Goal: Task Accomplishment & Management: Complete application form

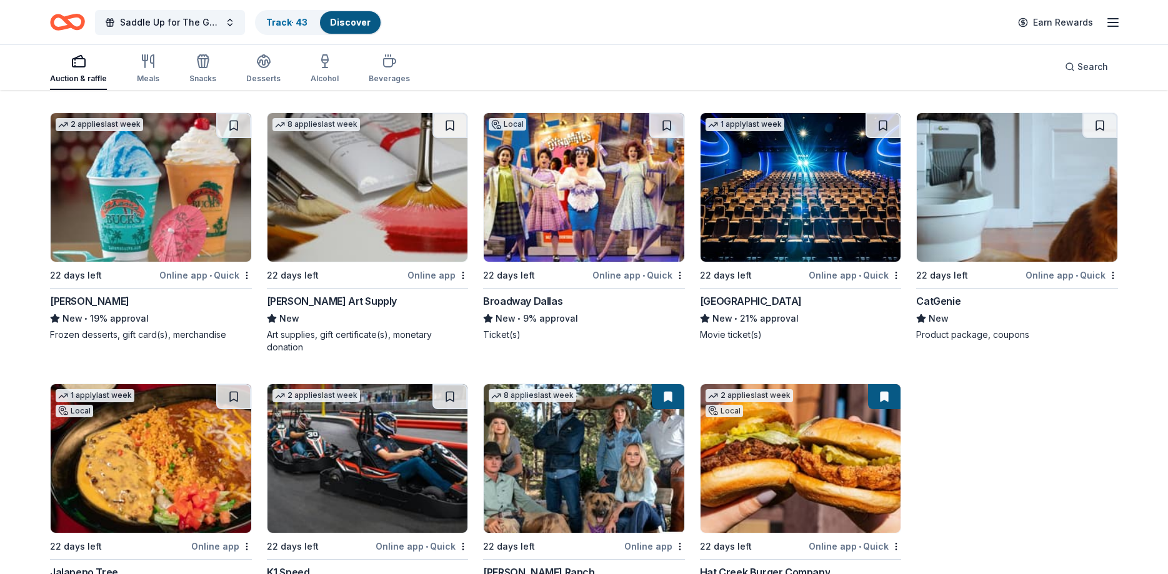
scroll to position [4402, 0]
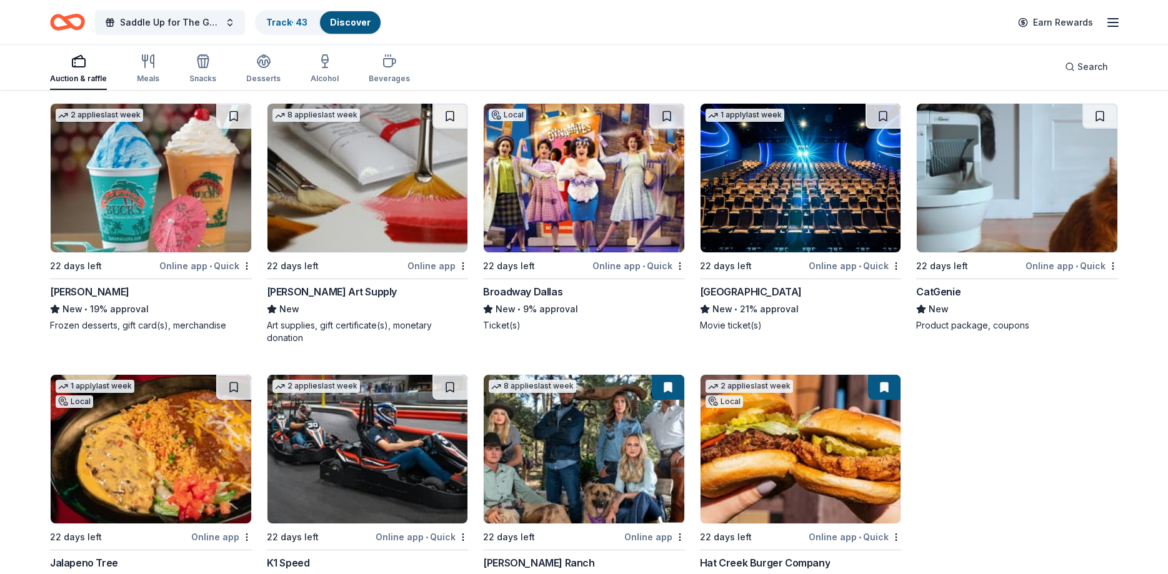
click at [770, 183] on img at bounding box center [800, 178] width 201 height 149
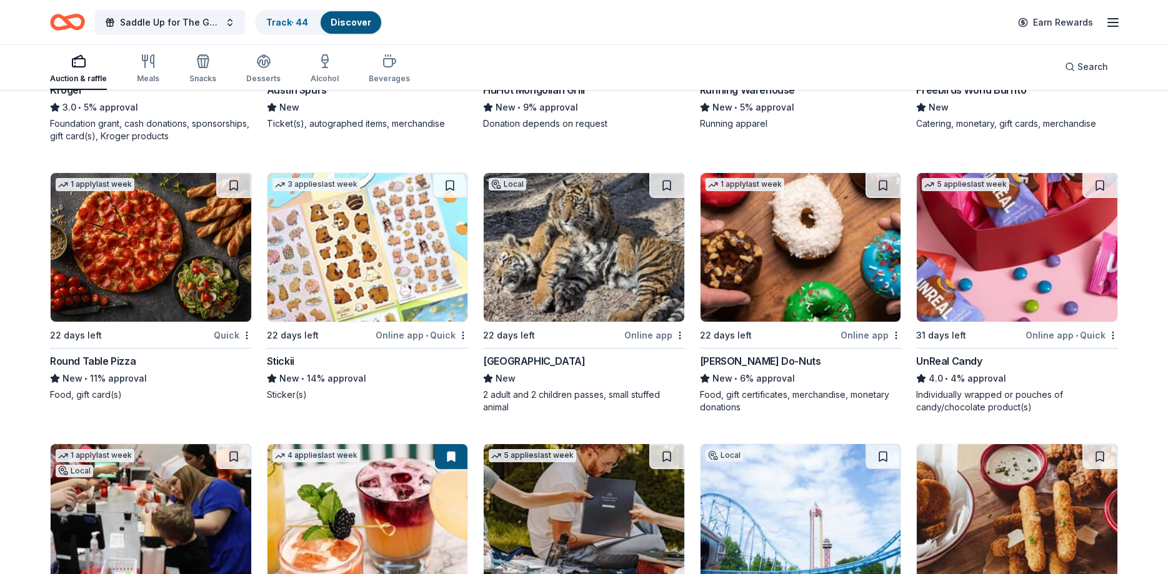
scroll to position [5167, 0]
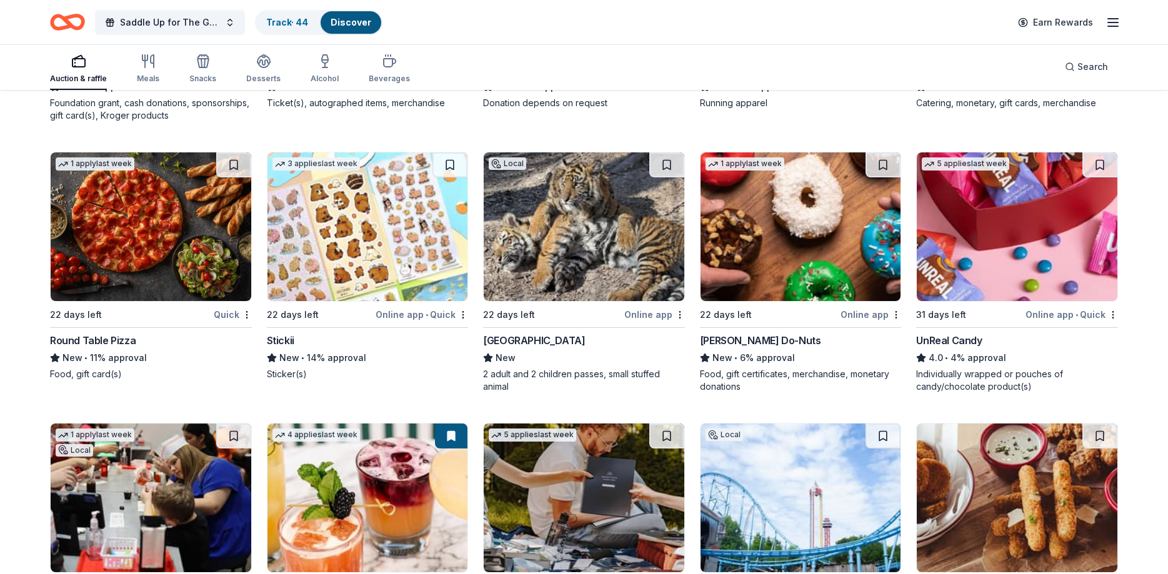
click at [965, 212] on img at bounding box center [1016, 226] width 201 height 149
click at [142, 252] on img at bounding box center [151, 226] width 201 height 149
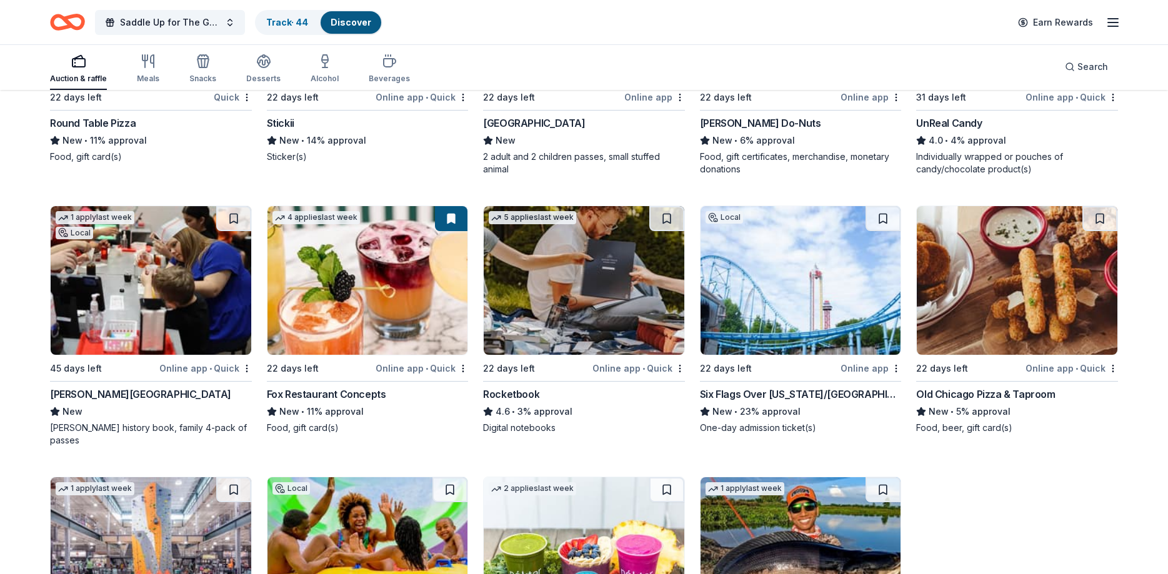
scroll to position [5422, 0]
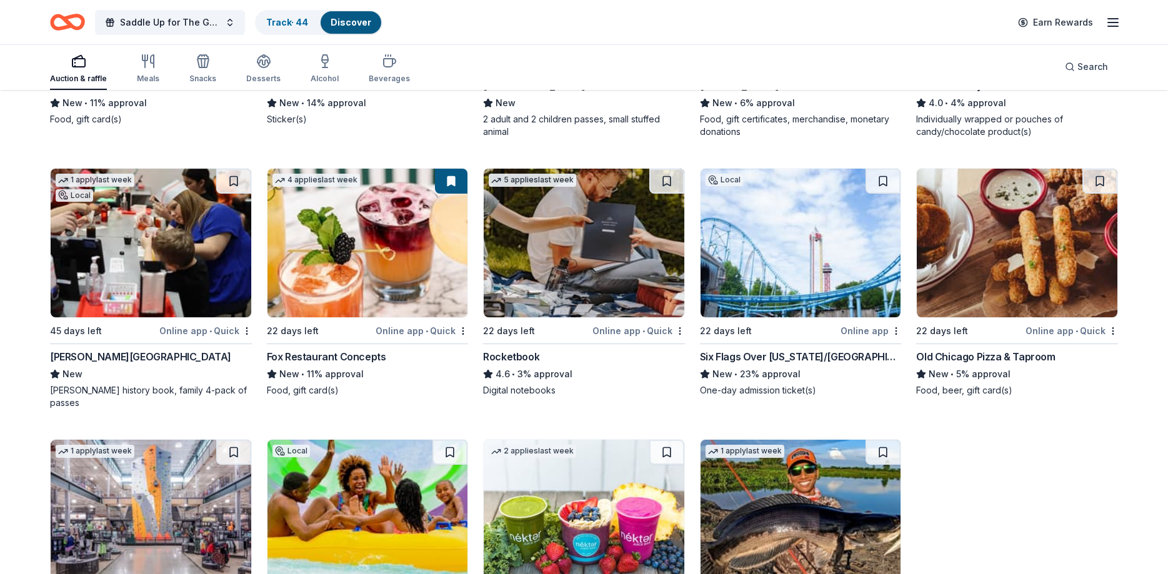
click at [166, 224] on img at bounding box center [151, 243] width 201 height 149
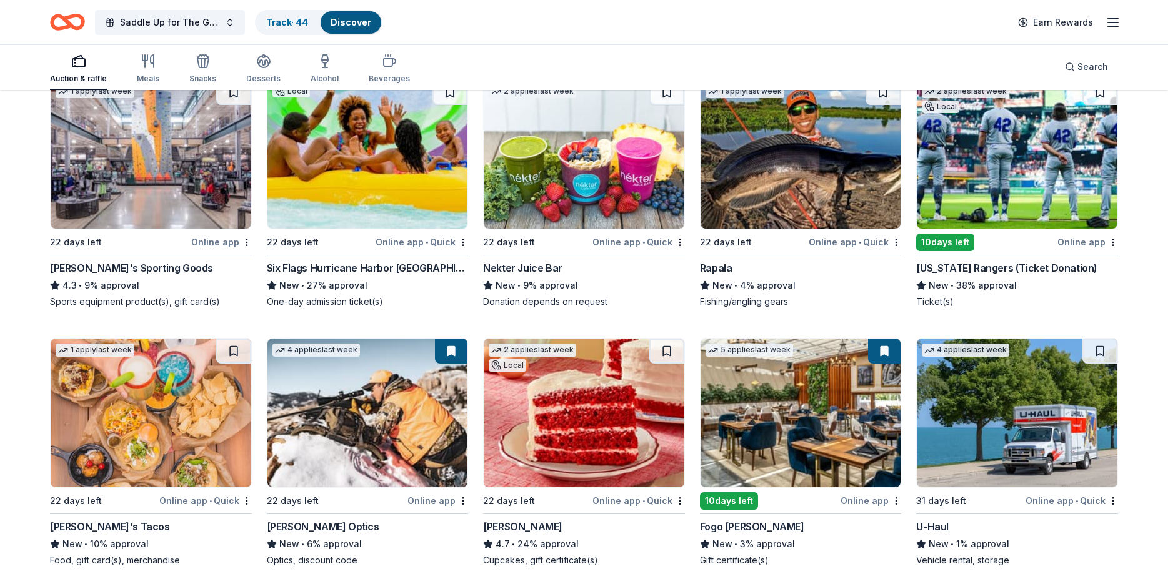
scroll to position [5845, 0]
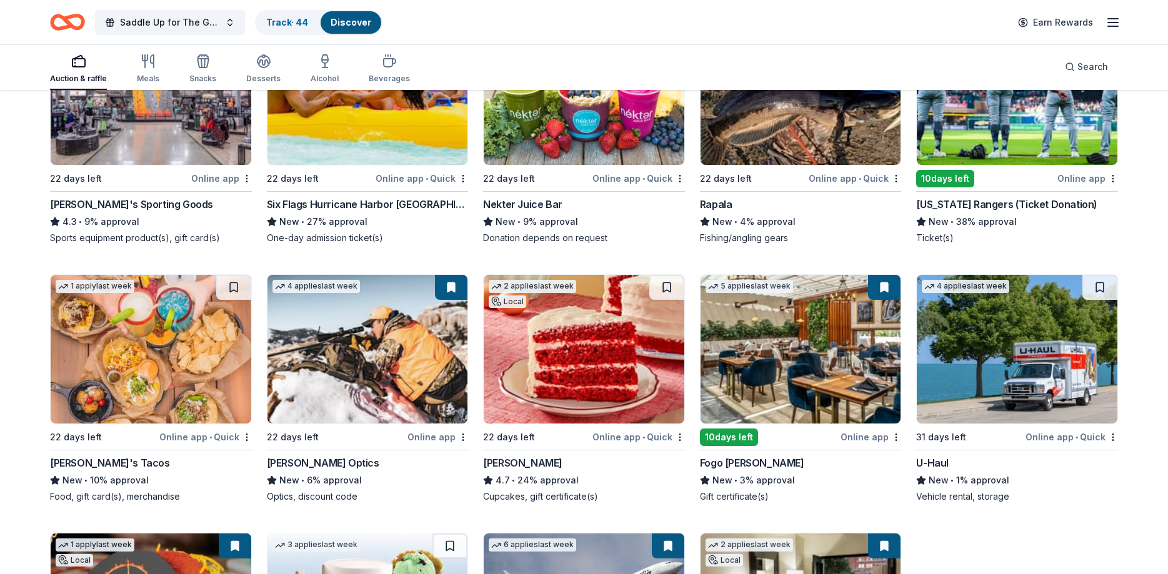
click at [1016, 315] on img at bounding box center [1016, 349] width 201 height 149
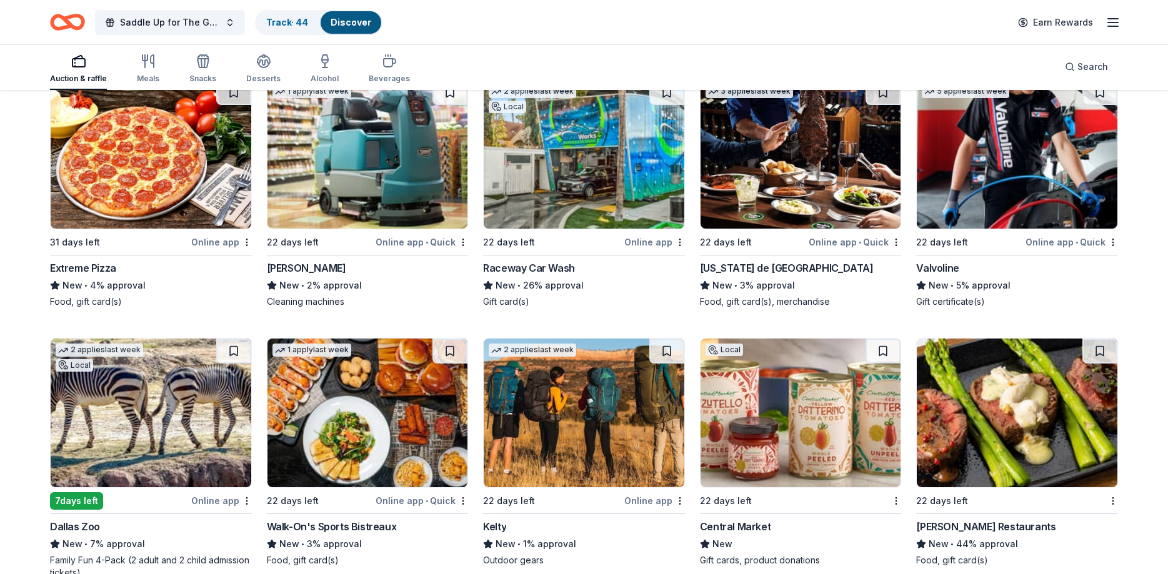
scroll to position [6892, 0]
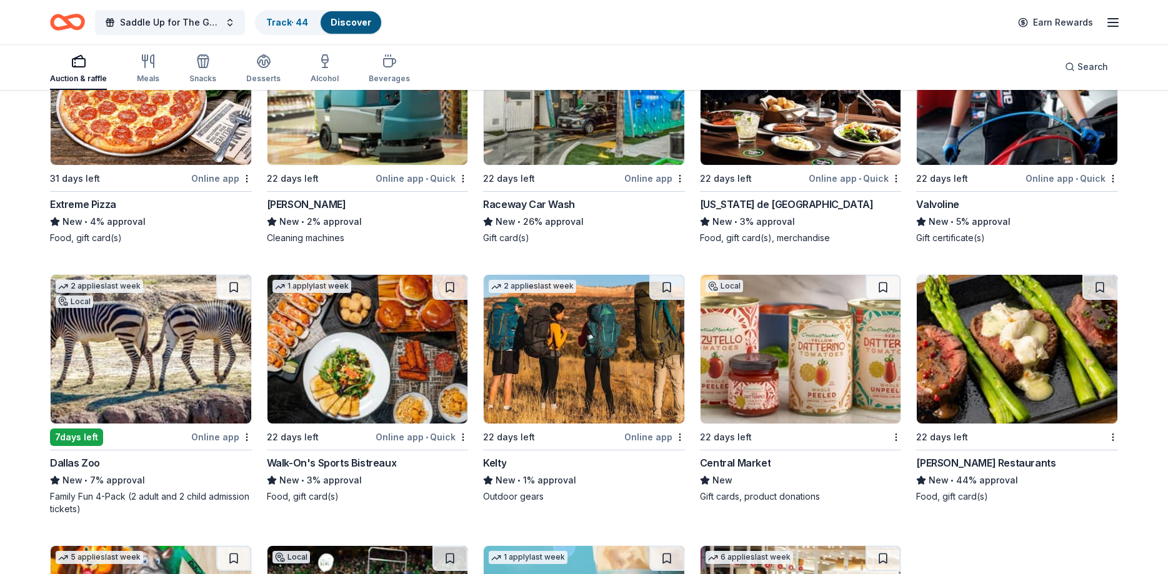
click at [607, 364] on img at bounding box center [584, 349] width 201 height 149
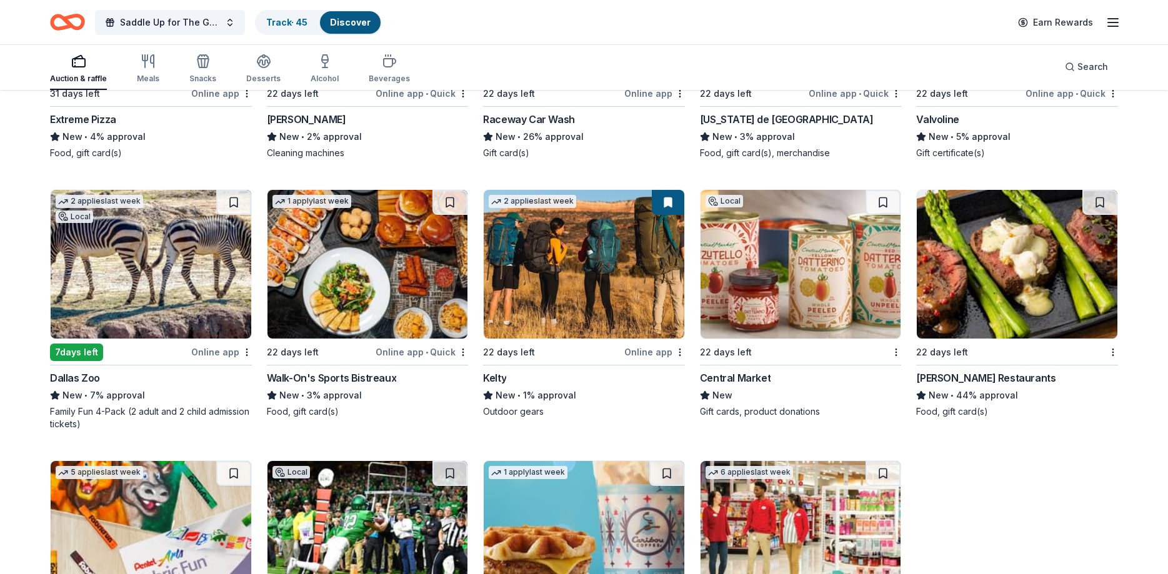
scroll to position [7020, 0]
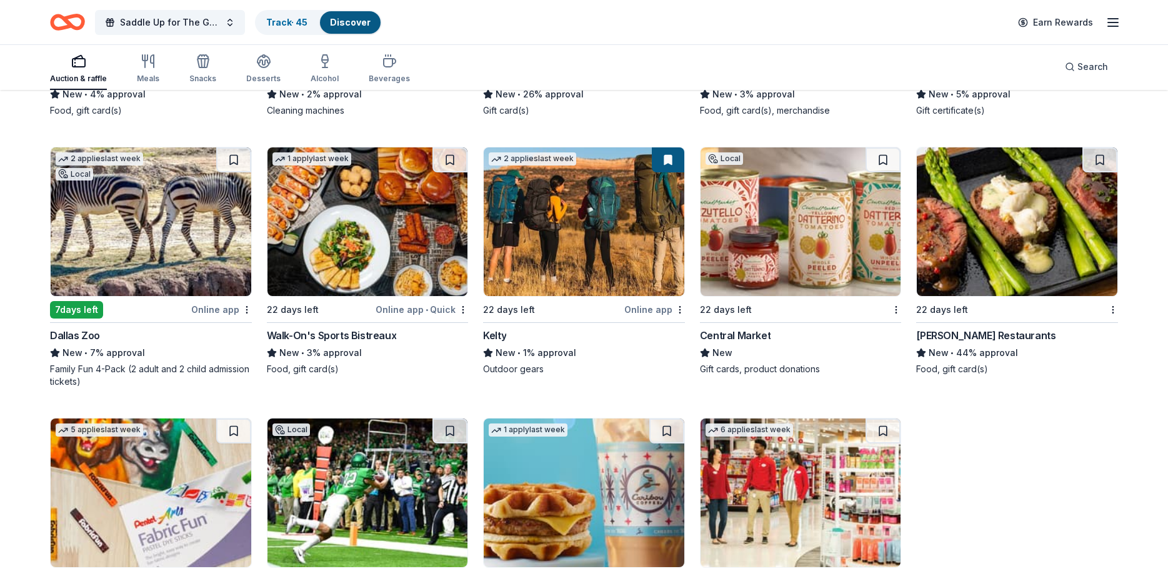
click at [124, 186] on img at bounding box center [151, 221] width 201 height 149
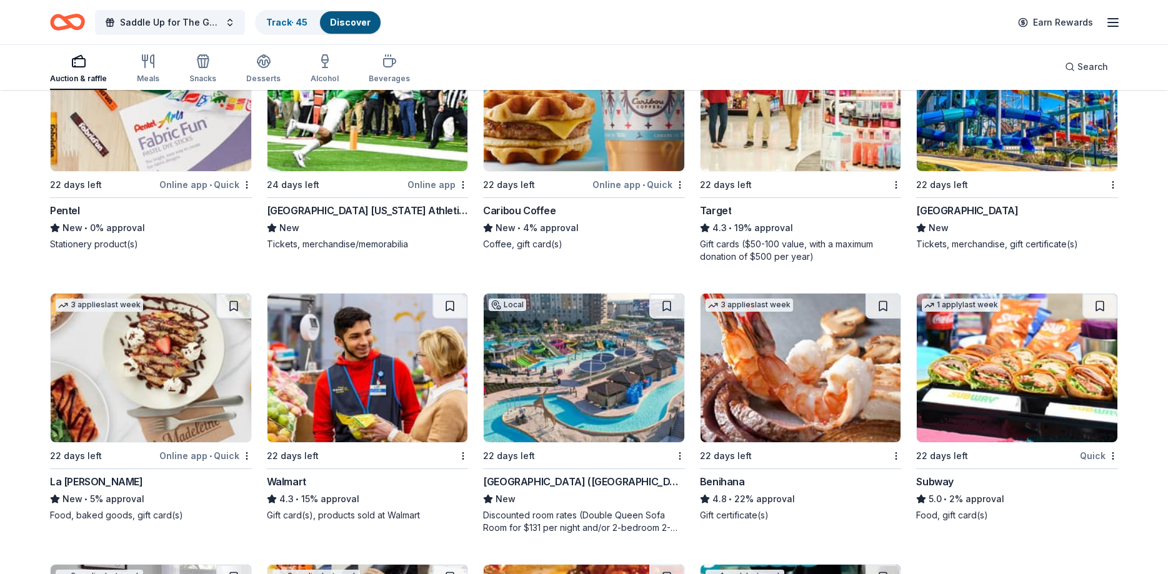
scroll to position [7466, 0]
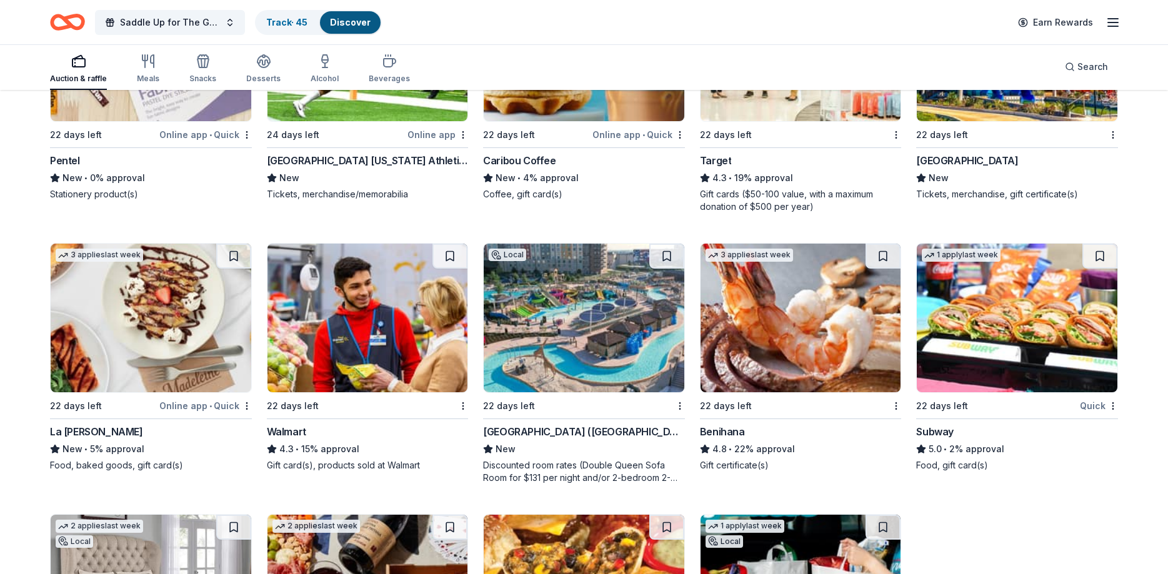
click at [602, 308] on img at bounding box center [584, 318] width 201 height 149
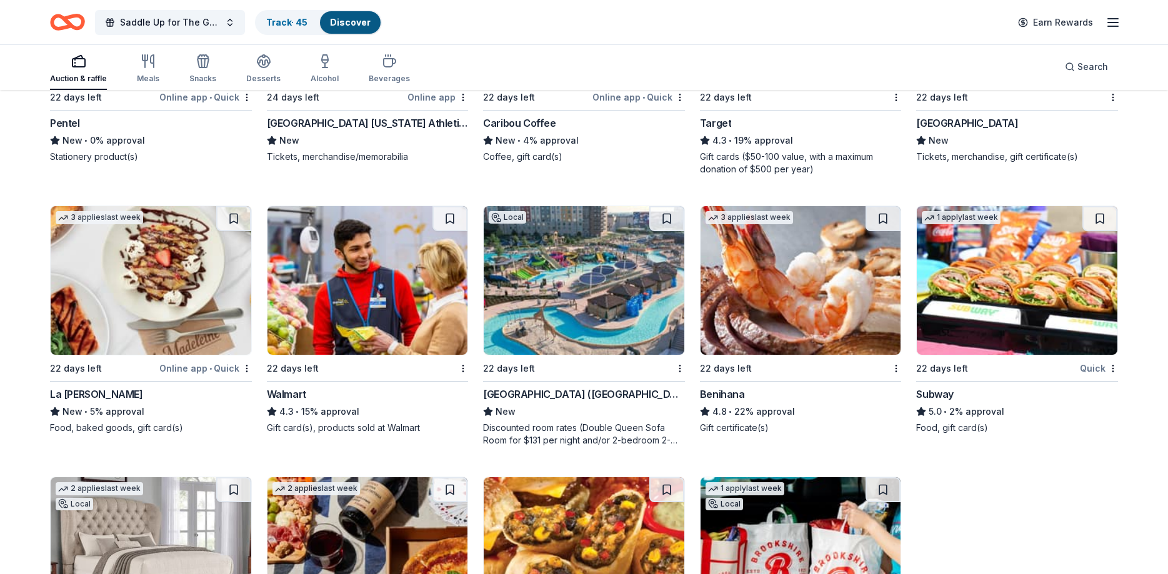
scroll to position [7529, 0]
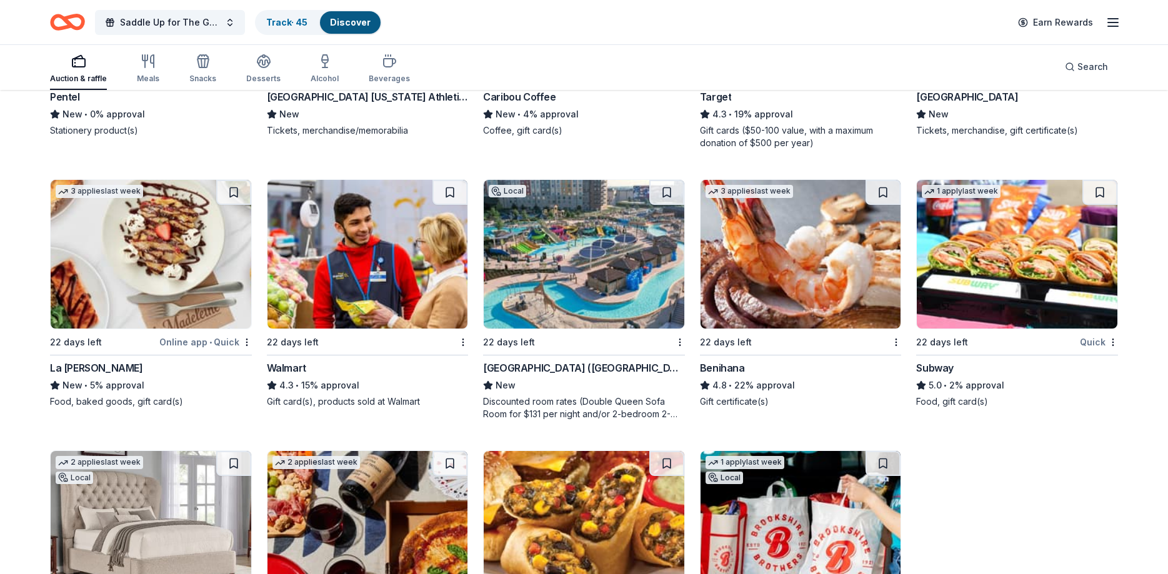
click at [771, 216] on img at bounding box center [800, 254] width 201 height 149
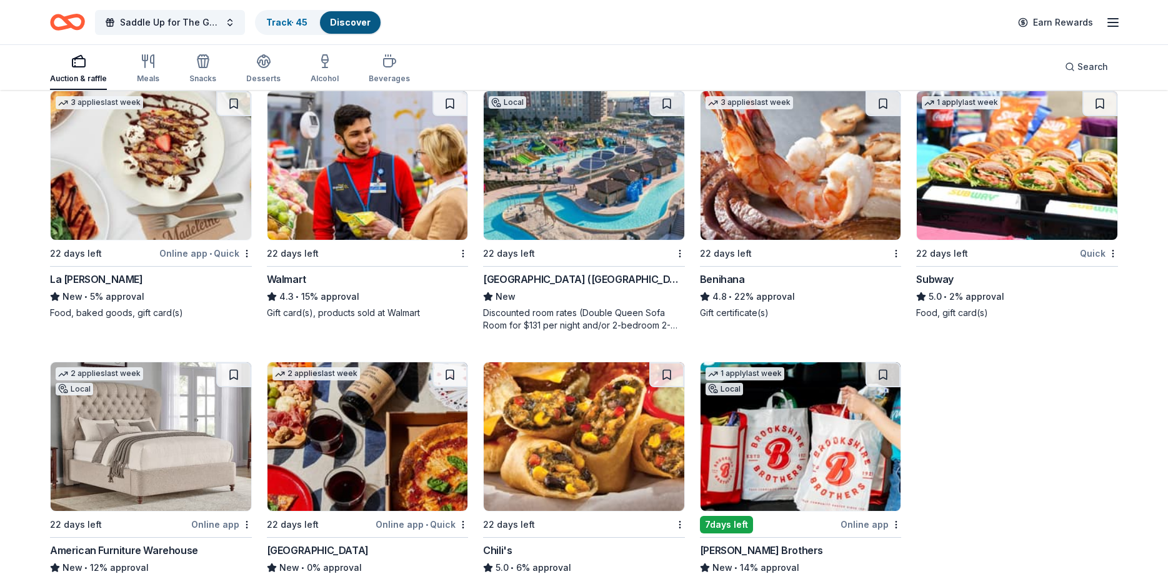
scroll to position [7721, 0]
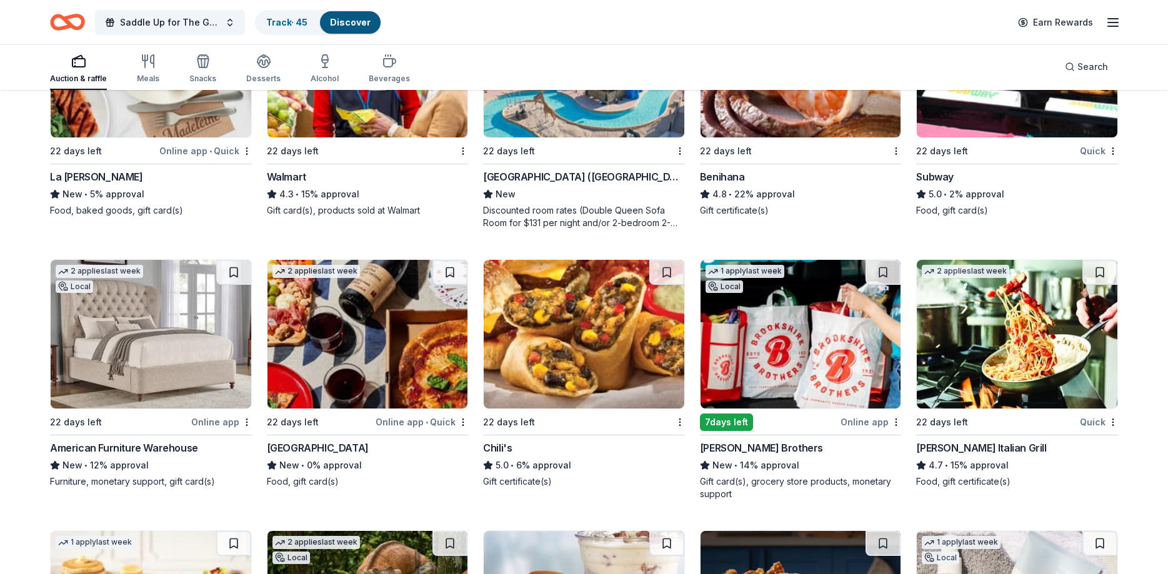
click at [560, 339] on img at bounding box center [584, 334] width 201 height 149
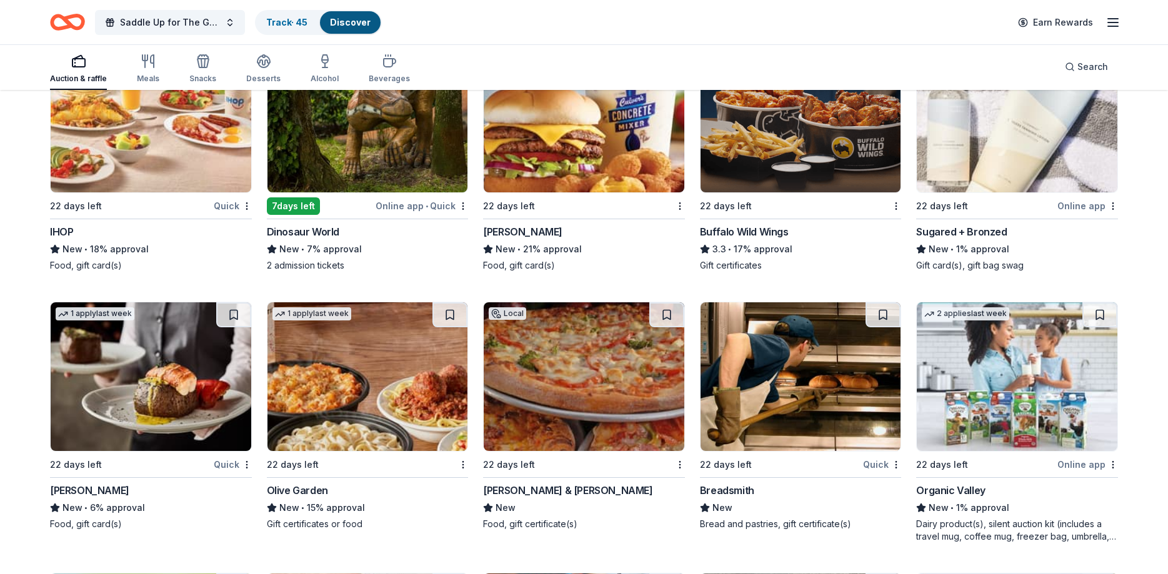
scroll to position [8230, 0]
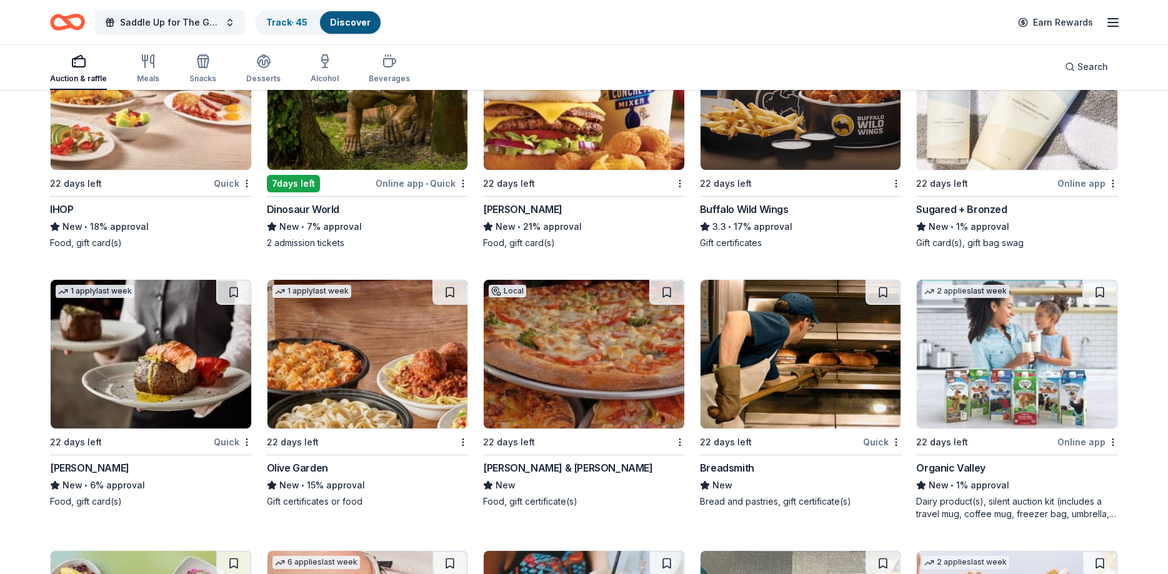
click at [124, 377] on img at bounding box center [151, 354] width 201 height 149
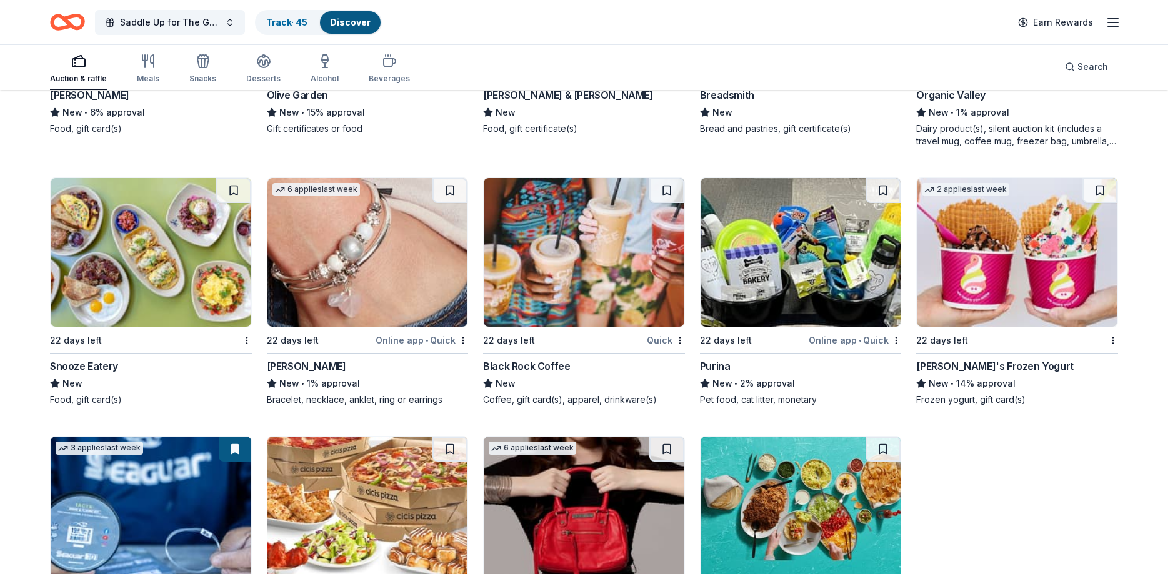
scroll to position [8613, 0]
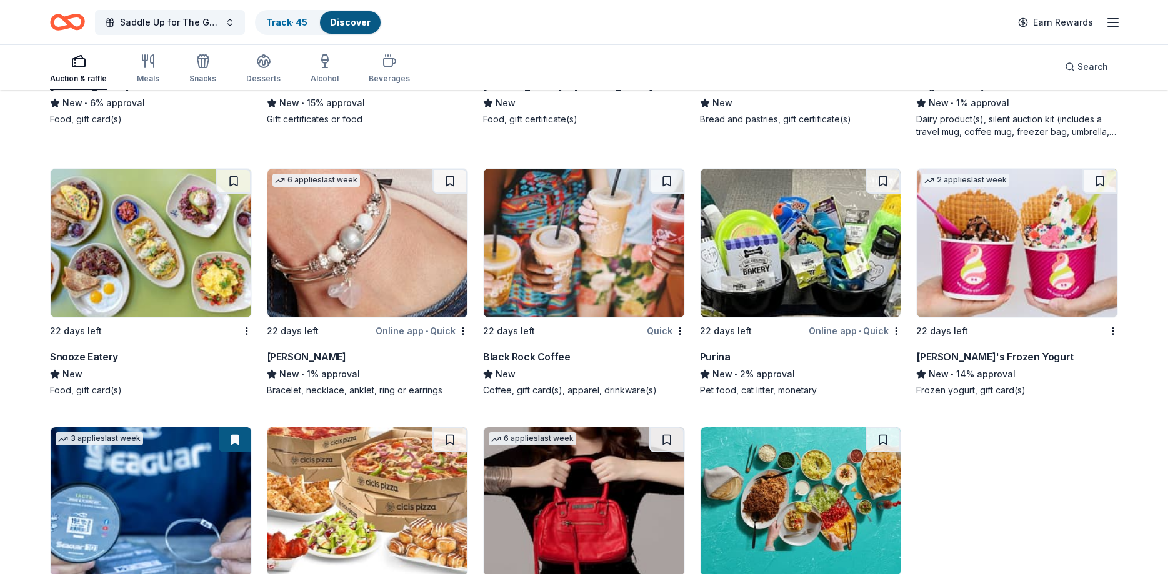
click at [418, 228] on img at bounding box center [367, 243] width 201 height 149
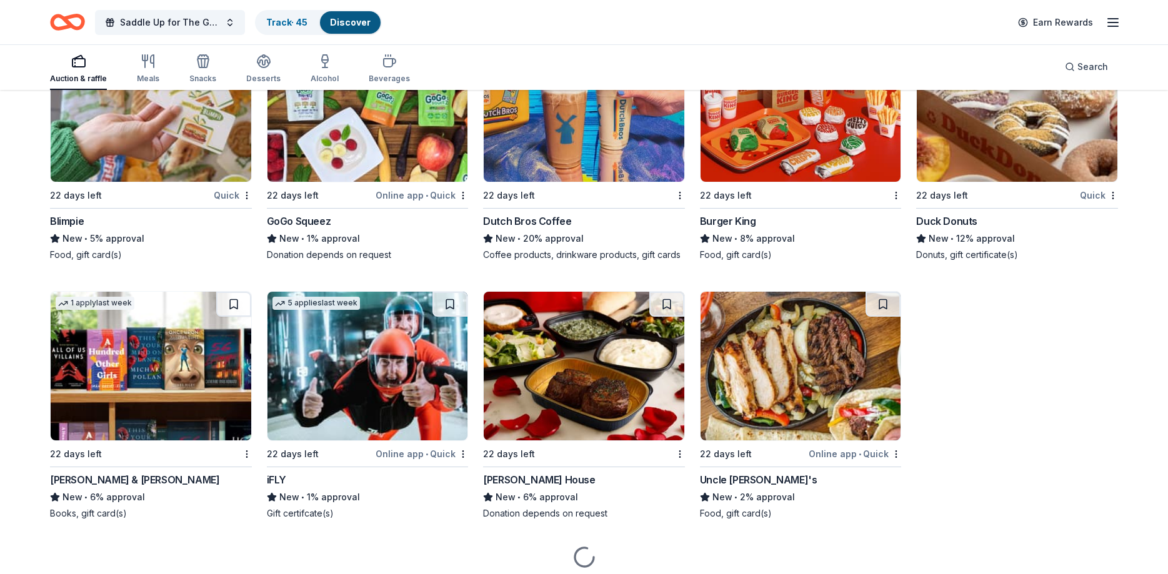
scroll to position [9279, 0]
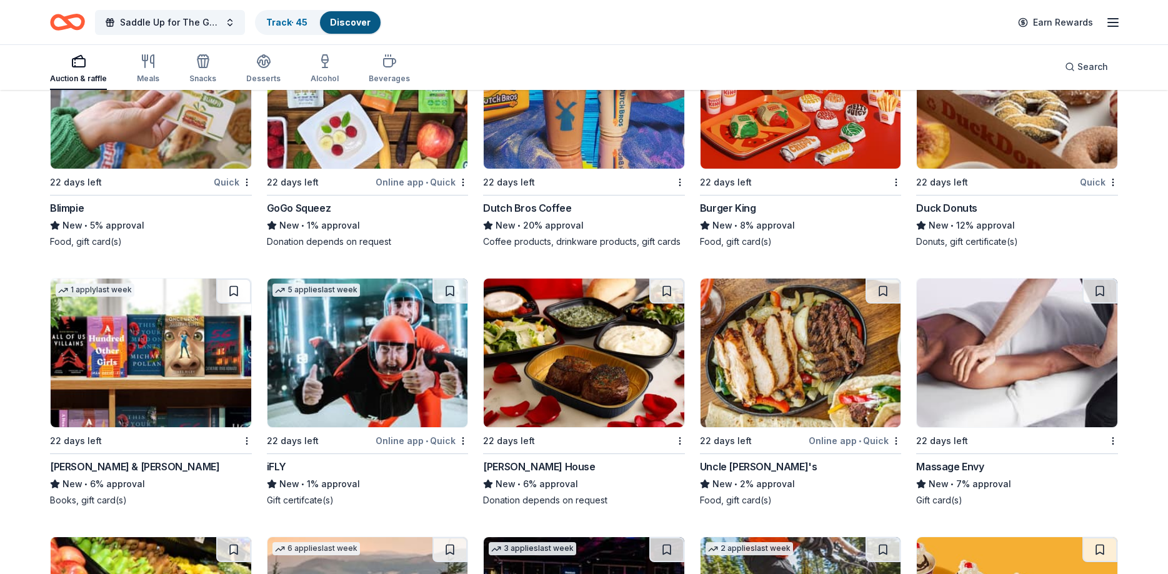
click at [397, 312] on img at bounding box center [367, 353] width 201 height 149
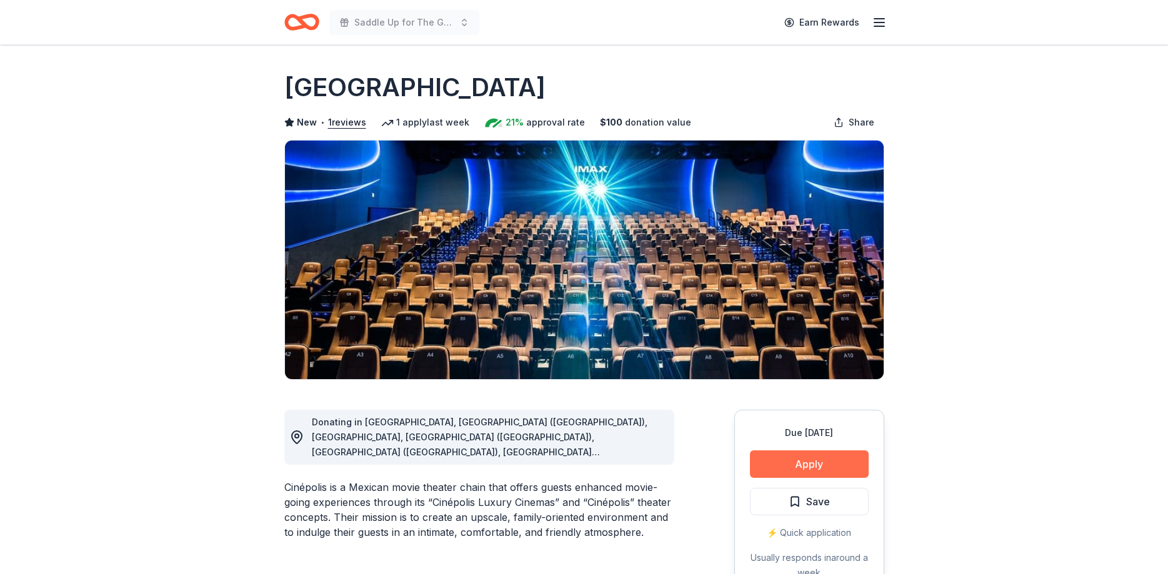
click at [803, 470] on button "Apply" at bounding box center [809, 463] width 119 height 27
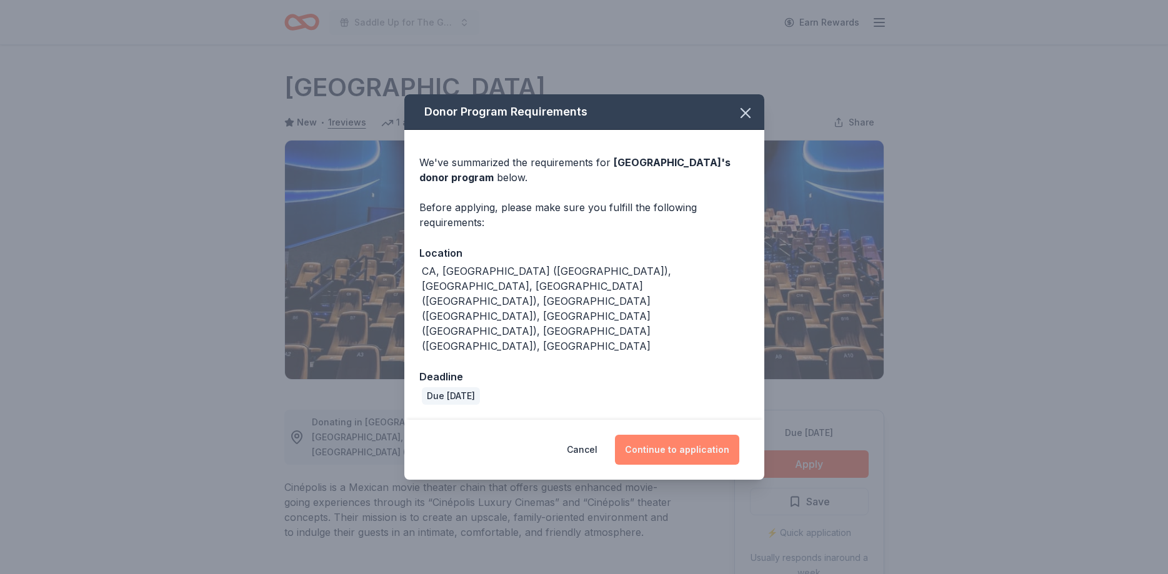
click at [675, 435] on button "Continue to application" at bounding box center [677, 450] width 124 height 30
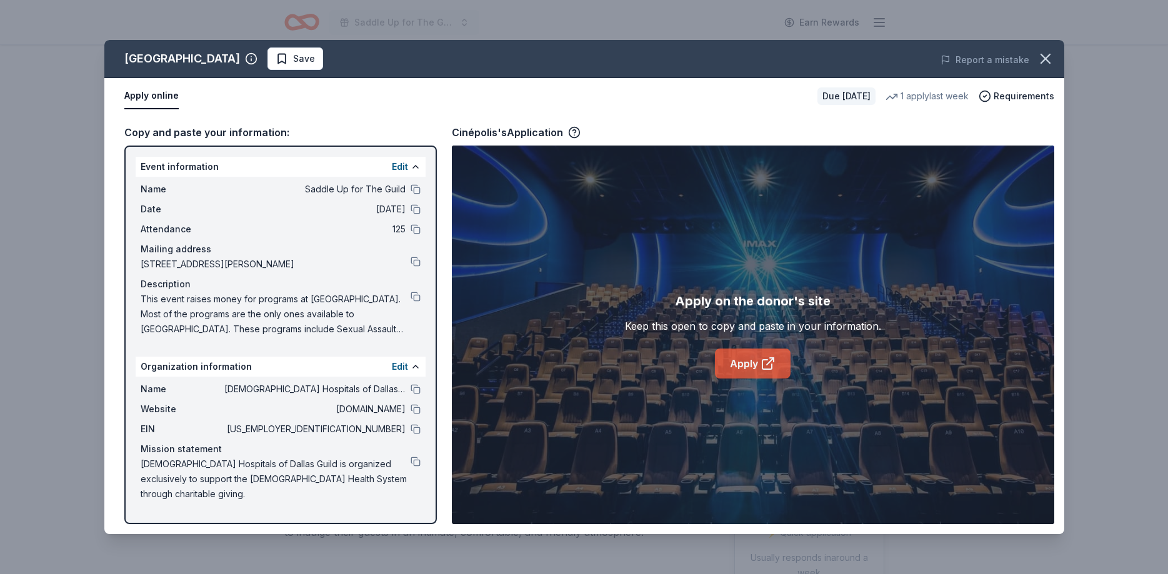
click at [754, 370] on link "Apply" at bounding box center [753, 364] width 76 height 30
click at [293, 61] on span "Save" at bounding box center [304, 58] width 22 height 15
click at [234, 61] on html "Saddle Up for The Guild Earn Rewards Due in 22 days Share Cinépolis New • 1 rev…" at bounding box center [584, 287] width 1168 height 574
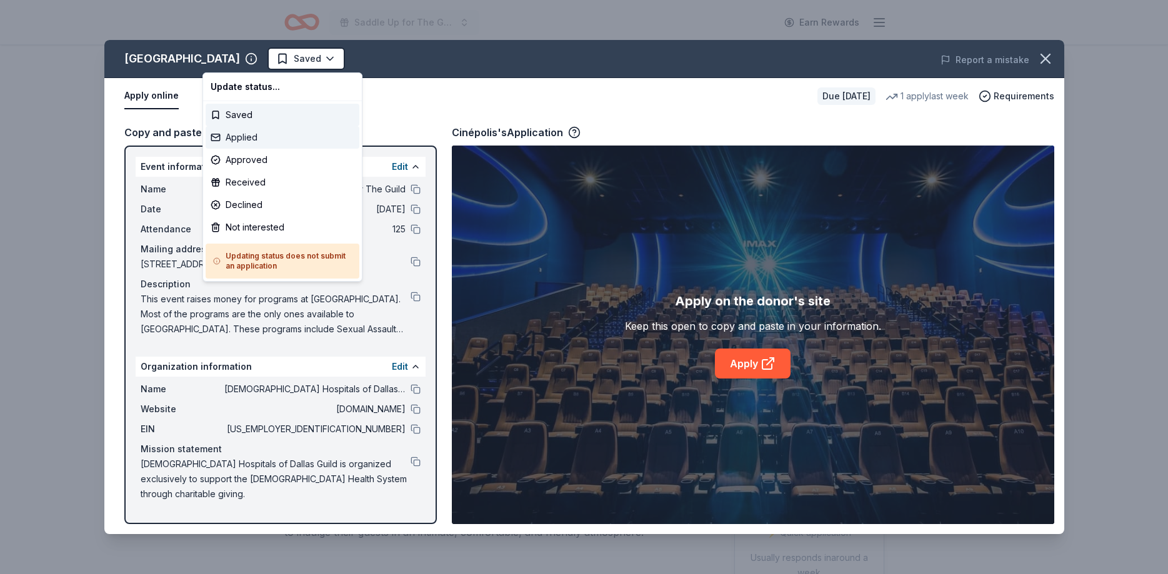
click at [250, 142] on div "Applied" at bounding box center [283, 137] width 154 height 22
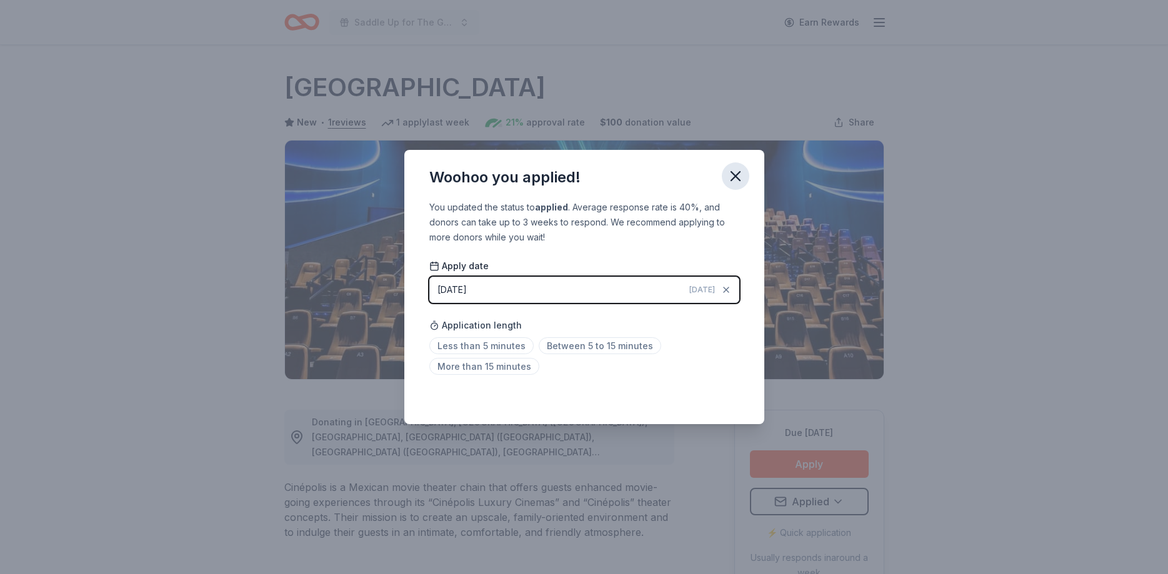
click at [734, 172] on icon "button" at bounding box center [735, 175] width 17 height 17
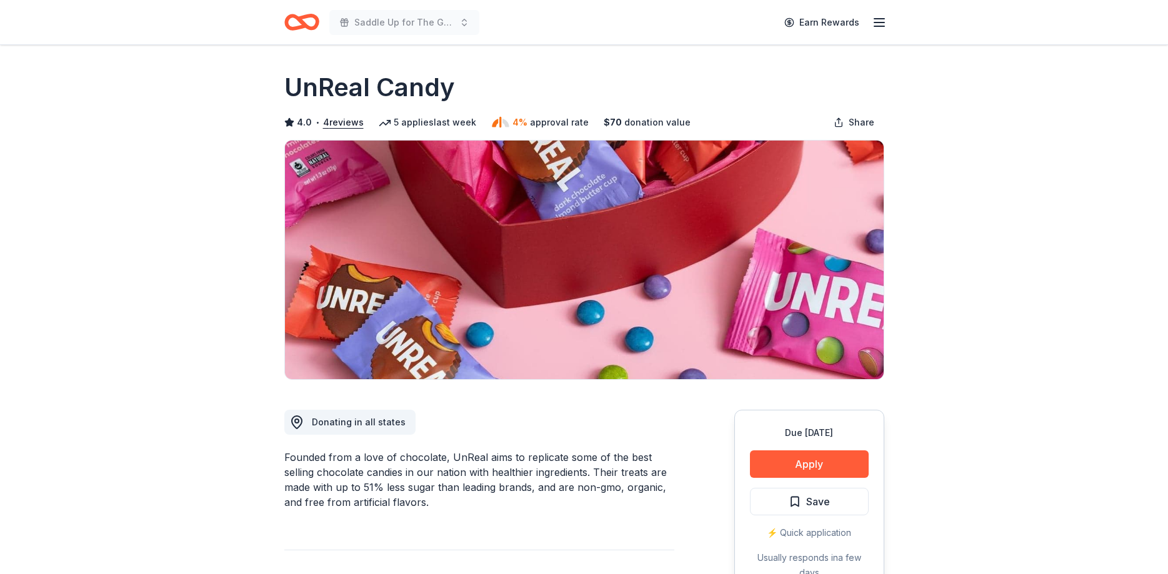
scroll to position [191, 0]
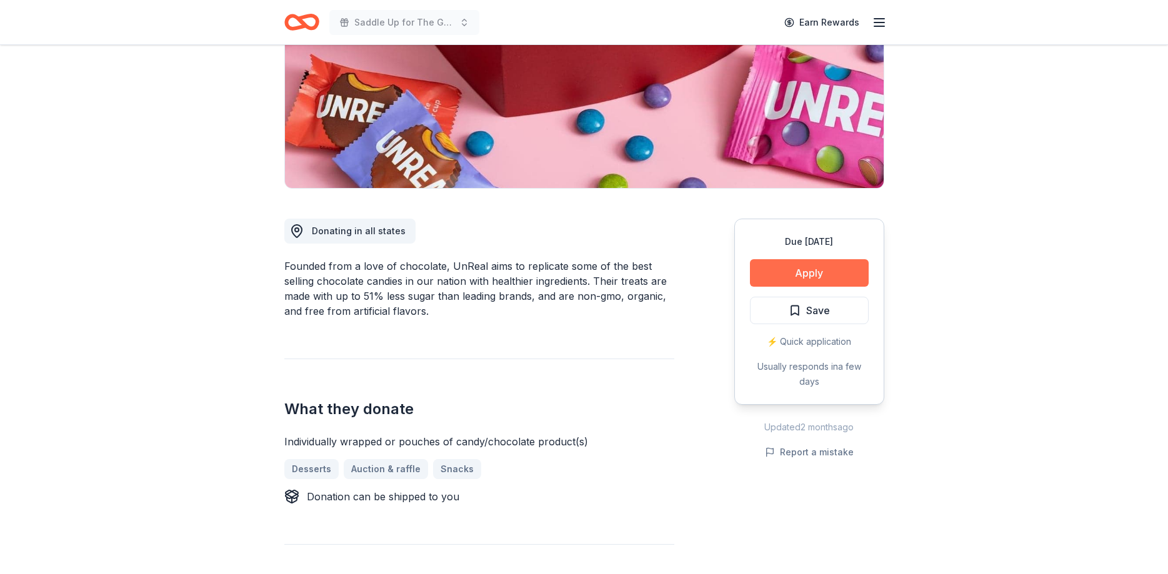
click at [791, 269] on button "Apply" at bounding box center [809, 272] width 119 height 27
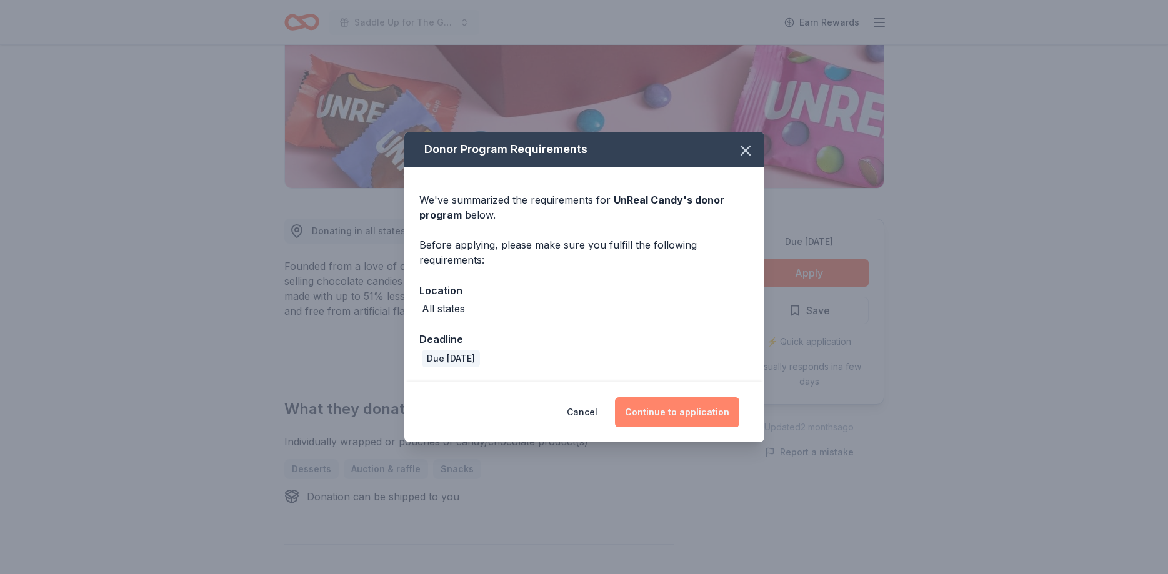
click at [678, 416] on button "Continue to application" at bounding box center [677, 412] width 124 height 30
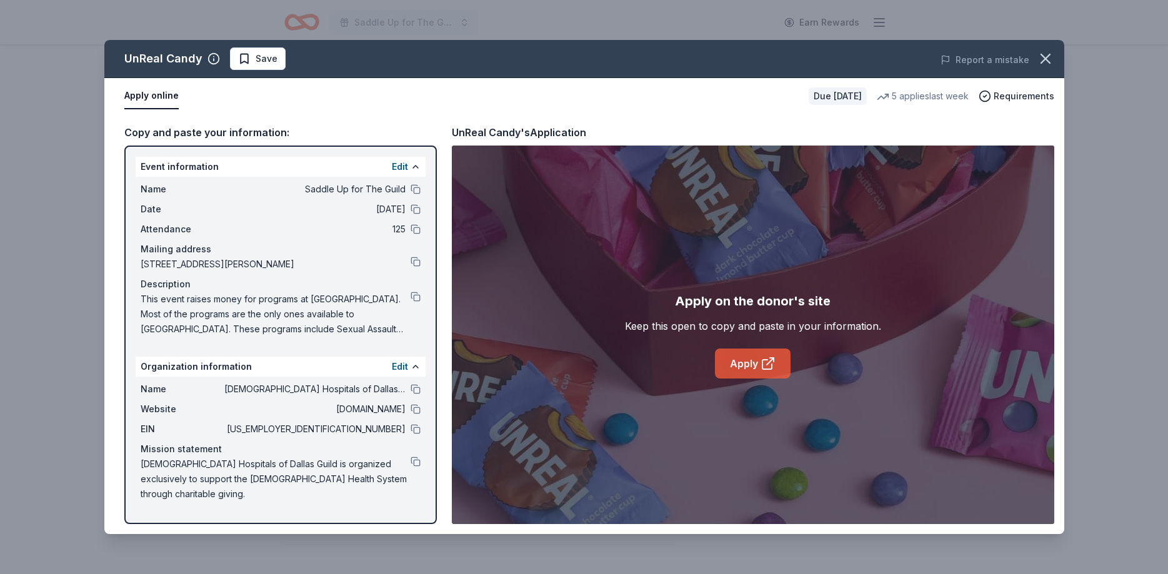
click at [735, 366] on link "Apply" at bounding box center [753, 364] width 76 height 30
click at [1041, 55] on icon "button" at bounding box center [1045, 58] width 9 height 9
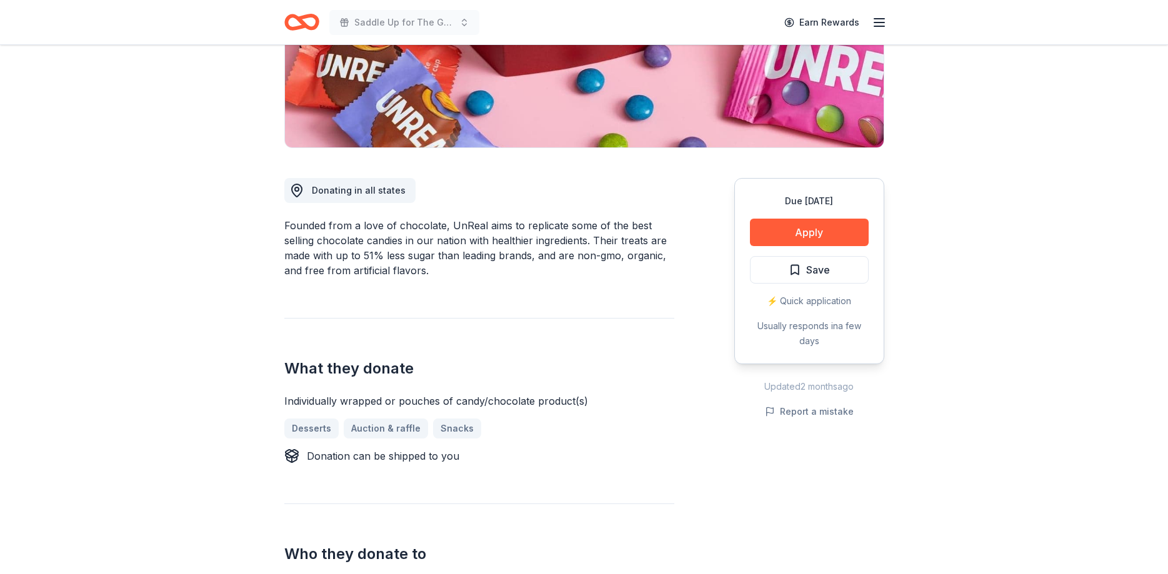
scroll to position [255, 0]
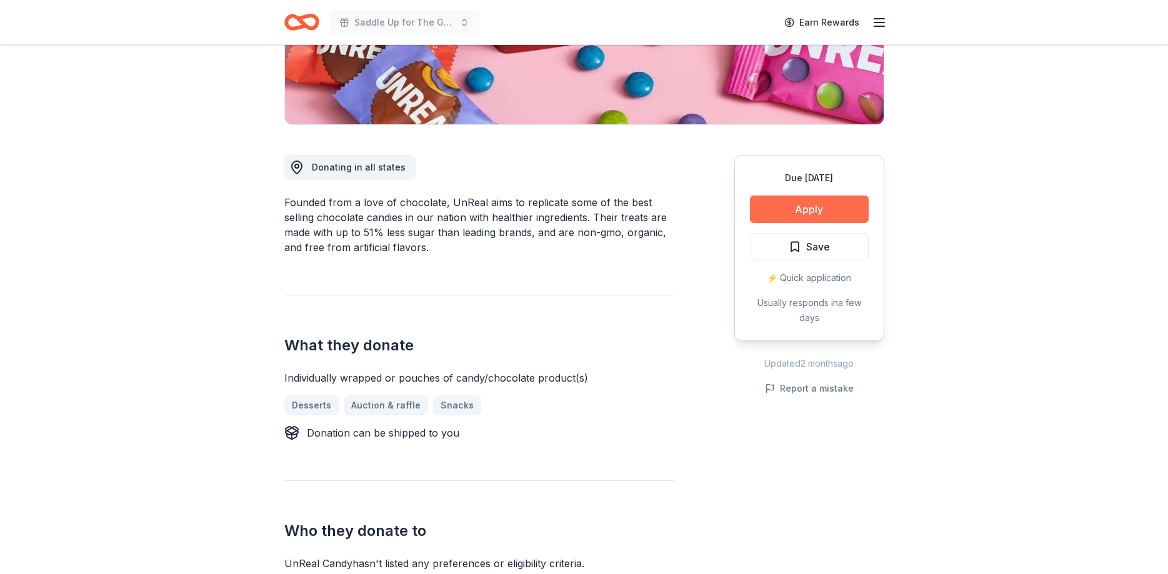
click at [796, 203] on button "Apply" at bounding box center [809, 209] width 119 height 27
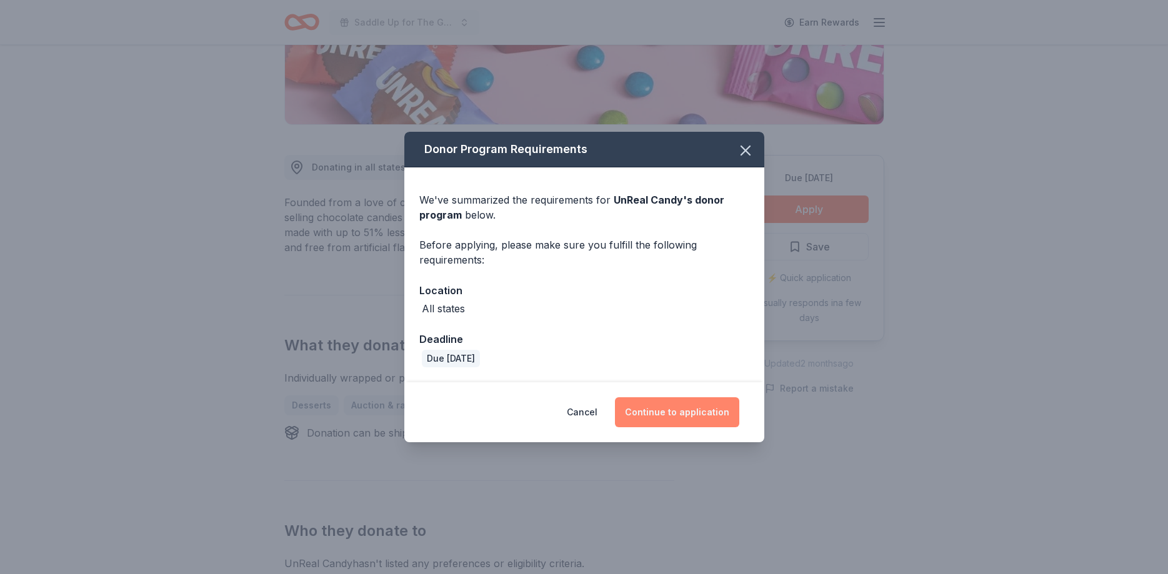
click at [666, 399] on button "Continue to application" at bounding box center [677, 412] width 124 height 30
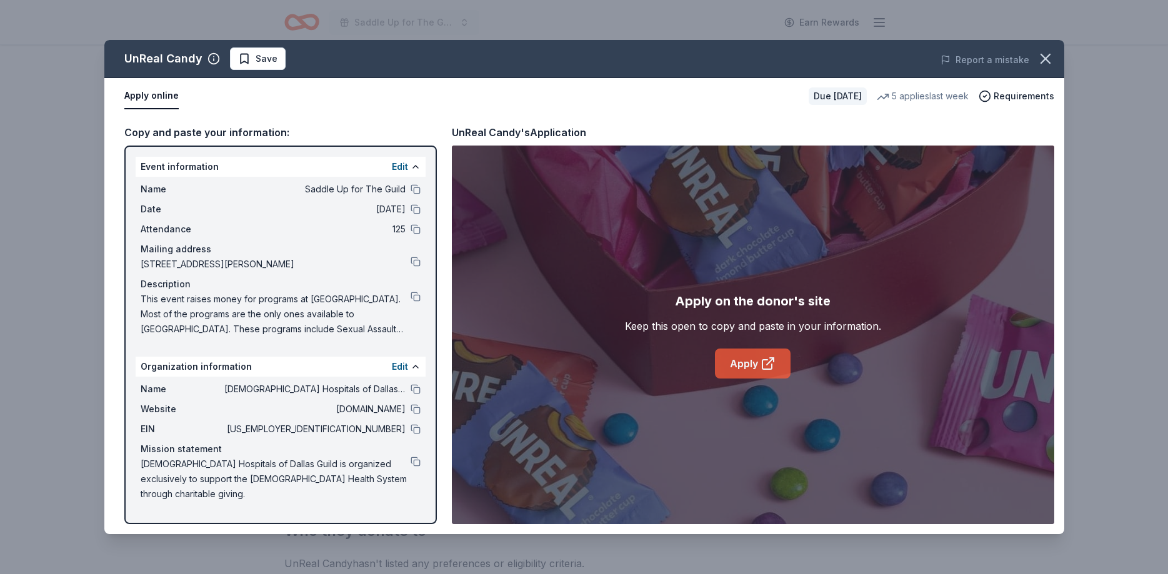
click at [748, 363] on link "Apply" at bounding box center [753, 364] width 76 height 30
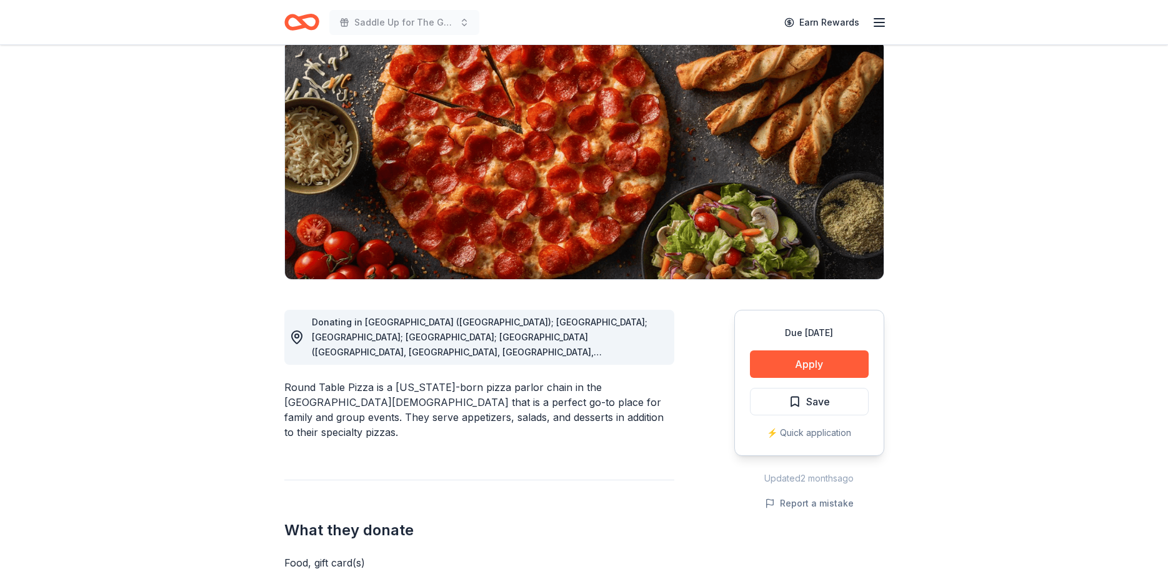
scroll to position [127, 0]
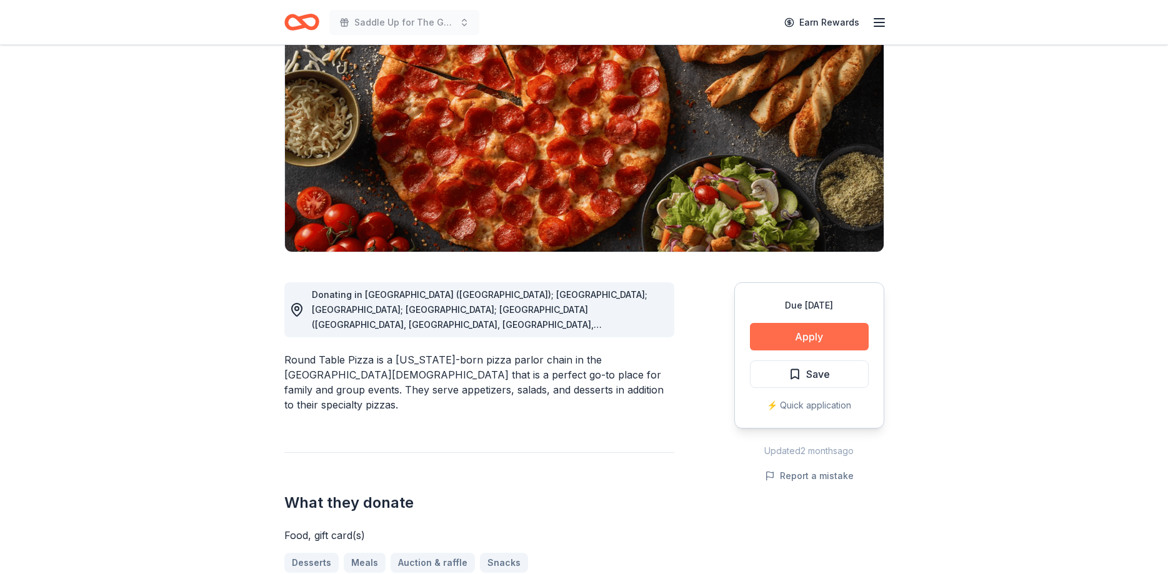
click at [842, 328] on button "Apply" at bounding box center [809, 336] width 119 height 27
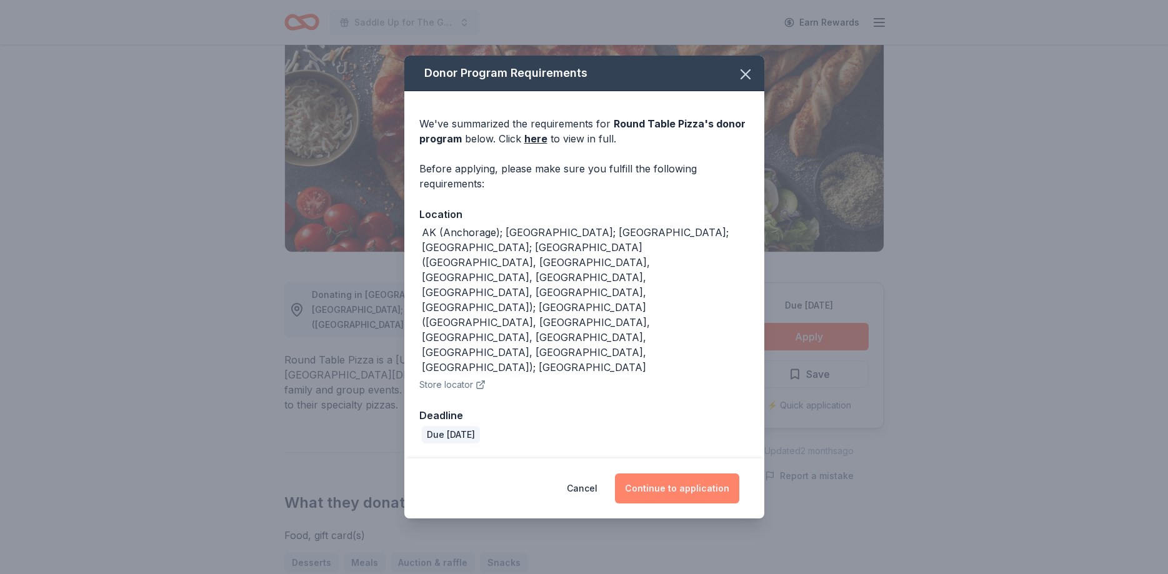
click at [719, 474] on button "Continue to application" at bounding box center [677, 489] width 124 height 30
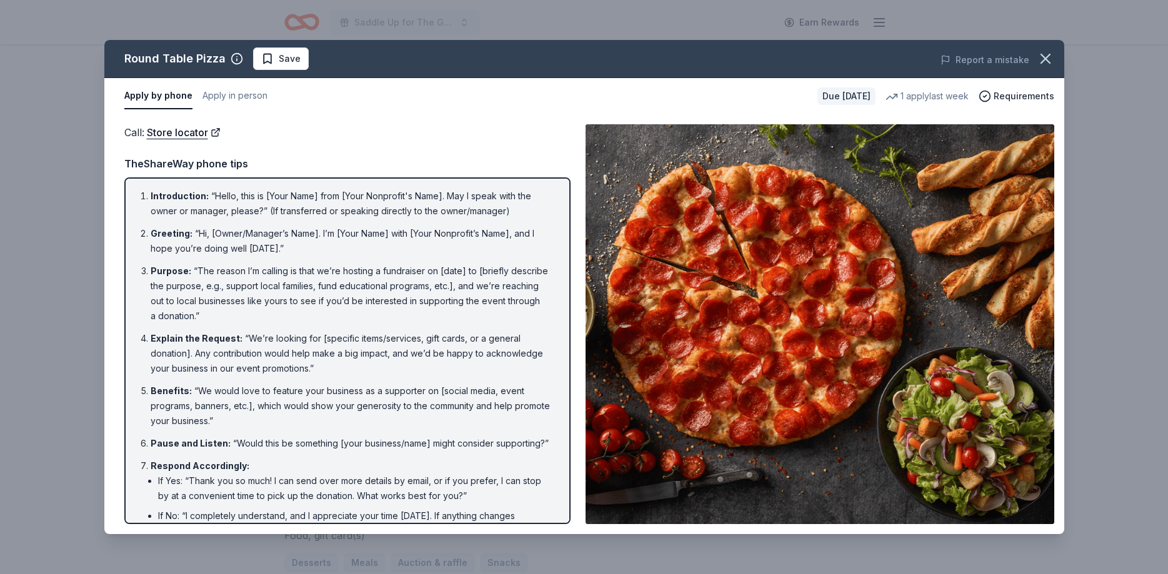
scroll to position [79, 0]
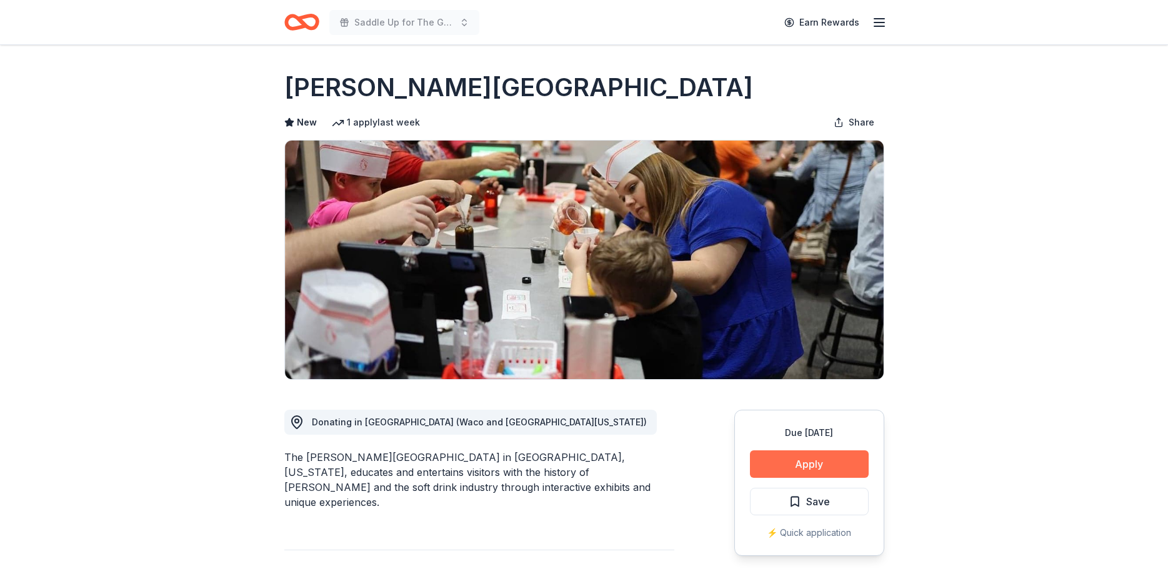
click at [789, 462] on button "Apply" at bounding box center [809, 463] width 119 height 27
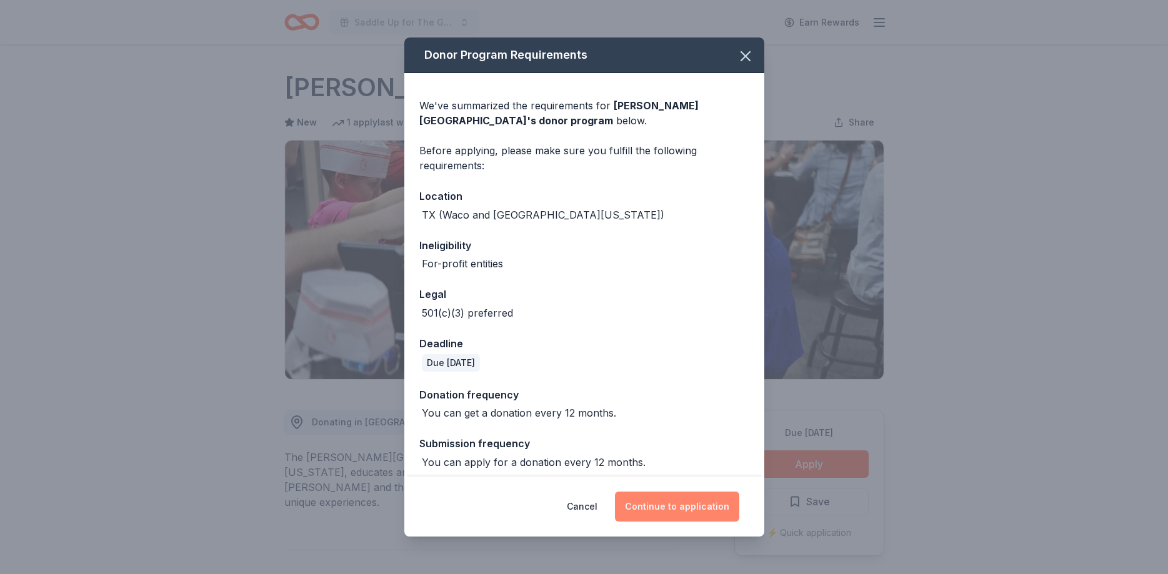
click at [691, 512] on button "Continue to application" at bounding box center [677, 507] width 124 height 30
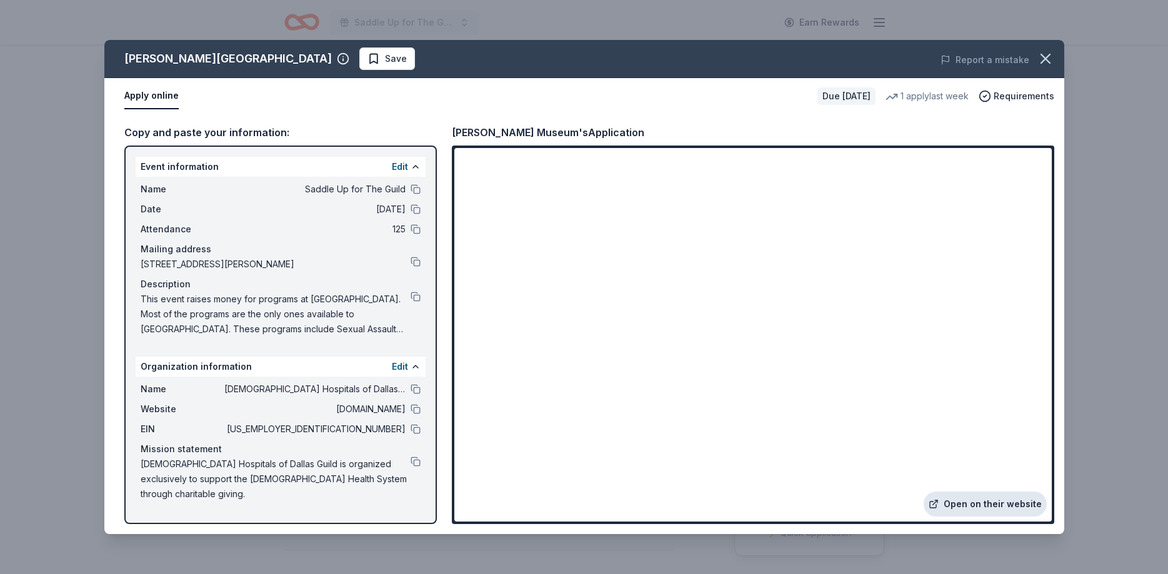
click at [991, 507] on link "Open on their website" at bounding box center [984, 504] width 123 height 25
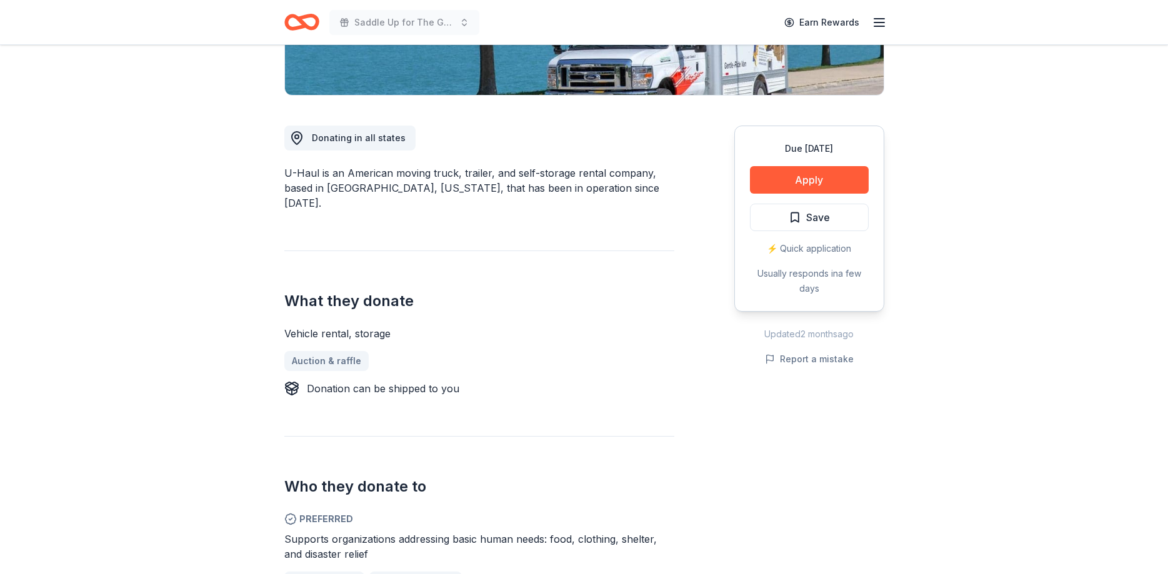
scroll to position [255, 0]
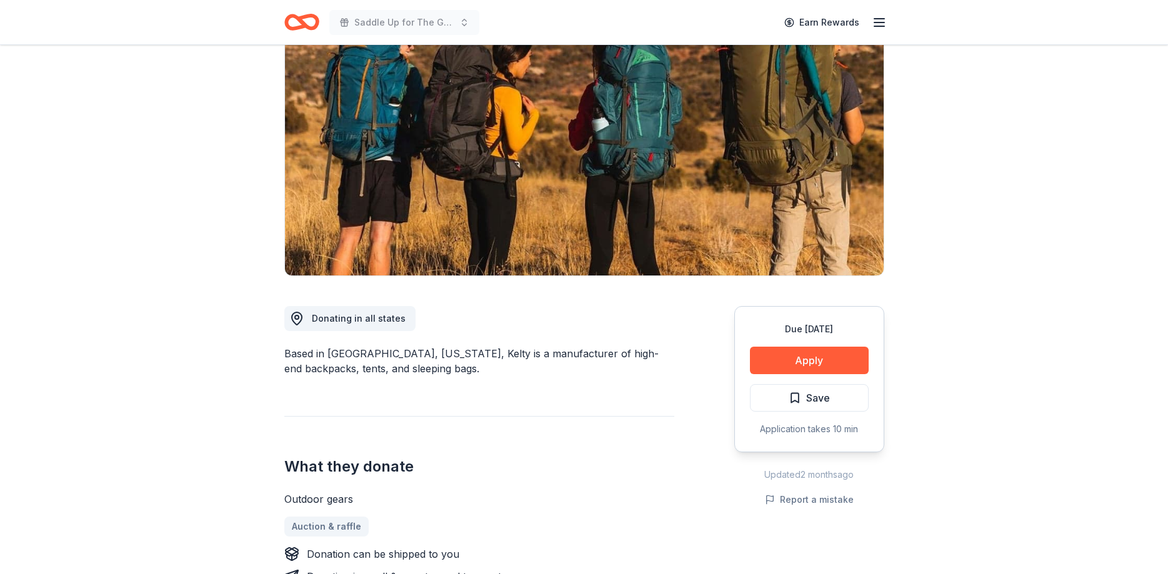
scroll to position [64, 0]
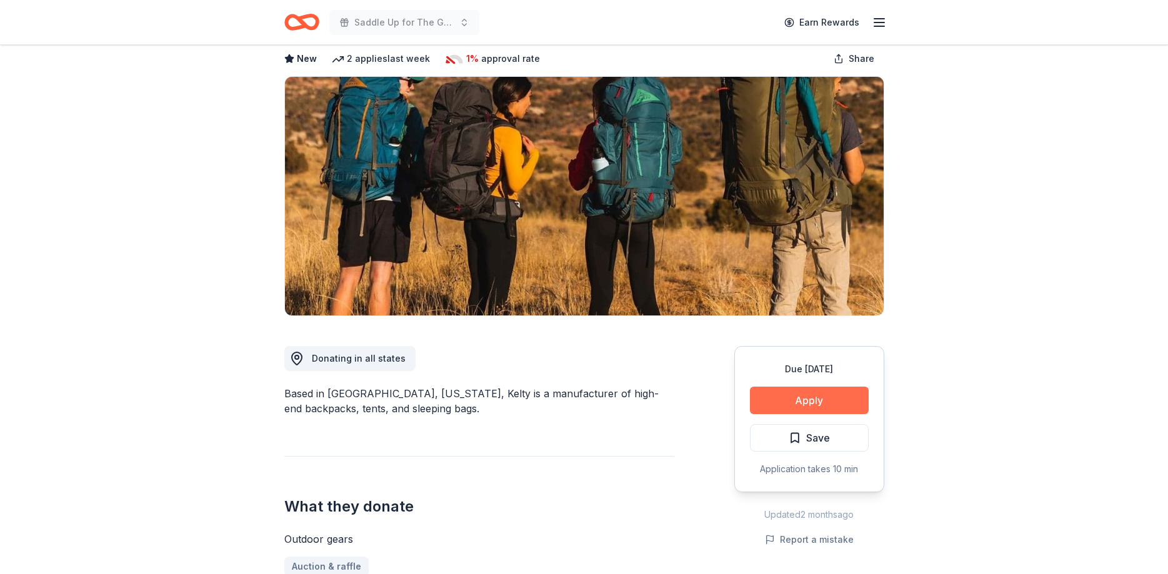
click at [797, 396] on button "Apply" at bounding box center [809, 400] width 119 height 27
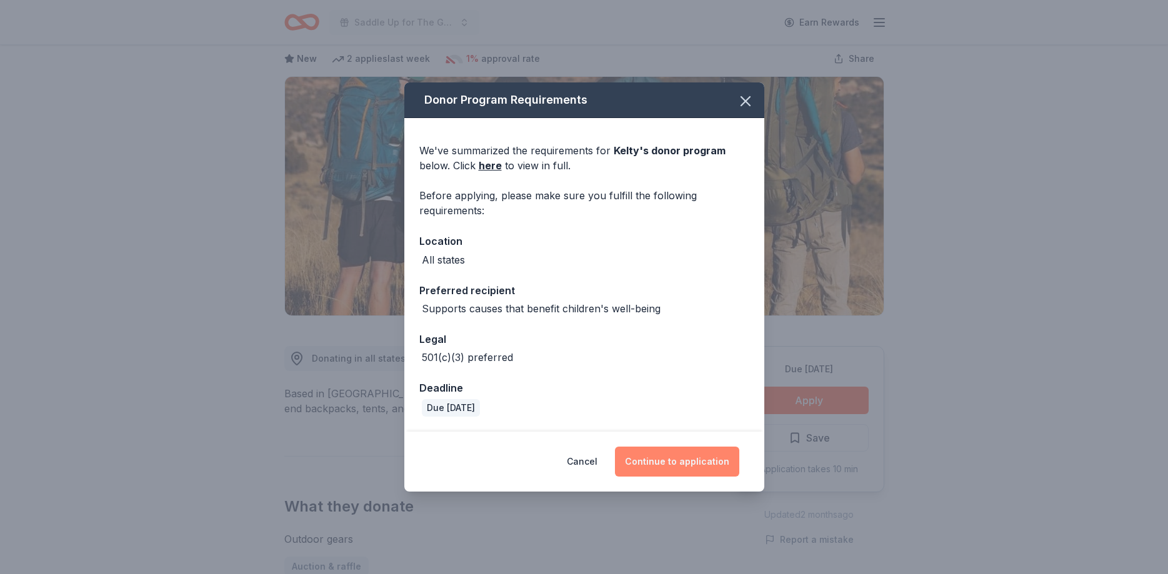
click at [665, 455] on button "Continue to application" at bounding box center [677, 462] width 124 height 30
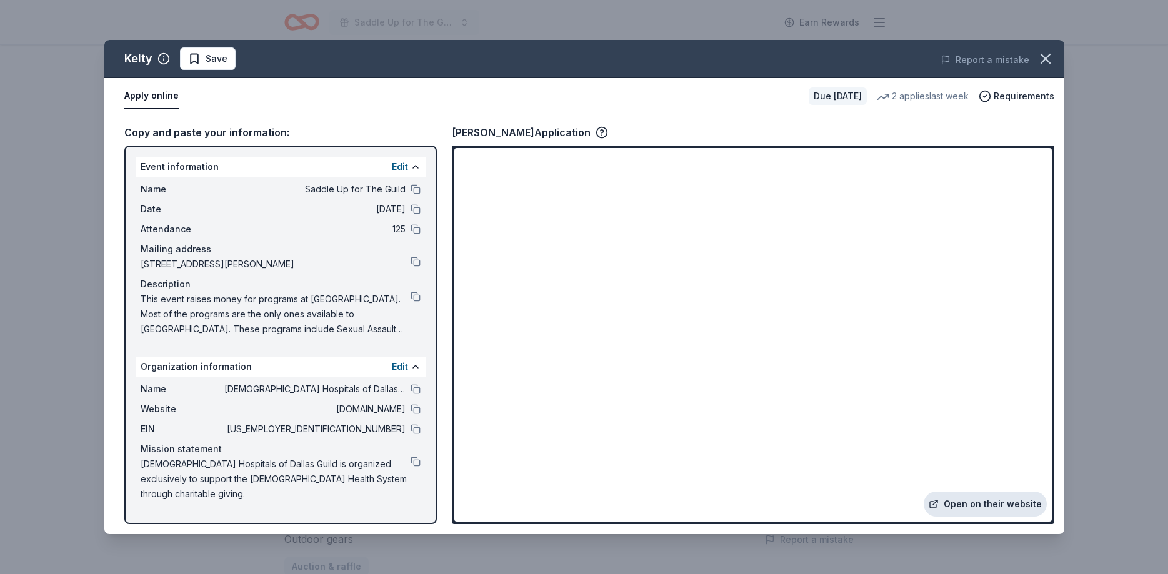
click at [987, 505] on link "Open on their website" at bounding box center [984, 504] width 123 height 25
click at [207, 62] on span "Save" at bounding box center [217, 58] width 22 height 15
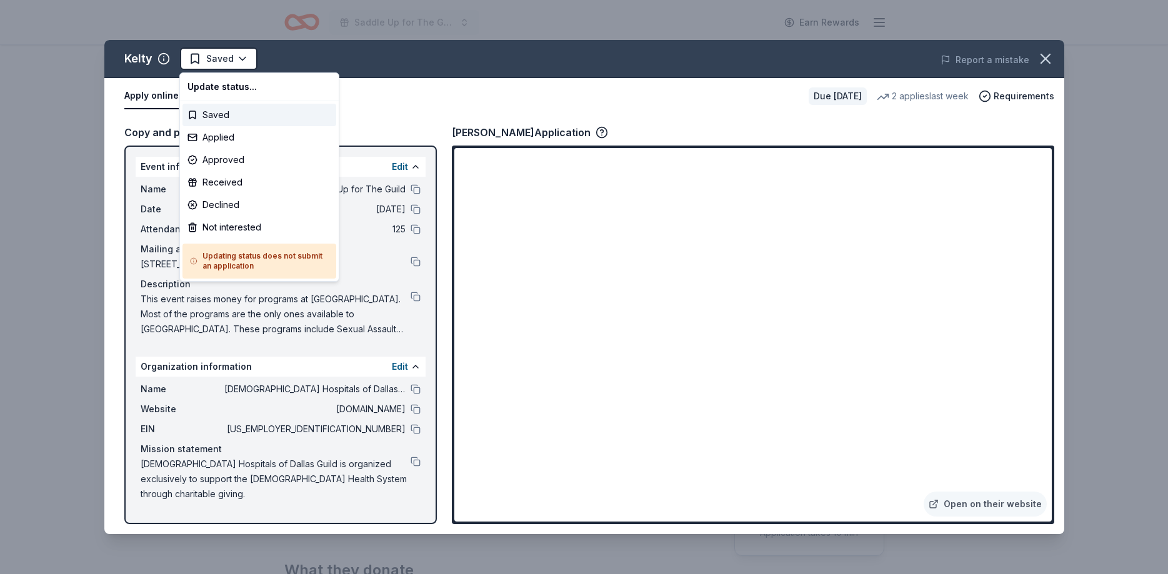
scroll to position [0, 0]
click at [207, 62] on html "Saddle Up for The Guild Earn Rewards Due in 22 days Share Kelty New 2 applies l…" at bounding box center [584, 287] width 1168 height 574
click at [212, 136] on div "Applied" at bounding box center [259, 137] width 154 height 22
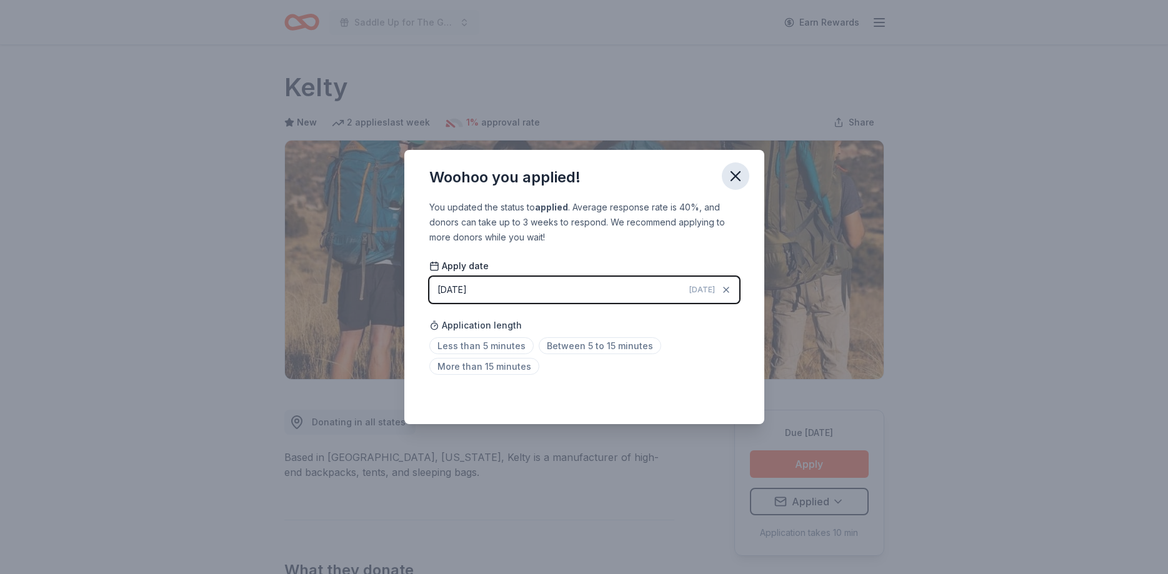
click at [733, 172] on icon "button" at bounding box center [735, 175] width 17 height 17
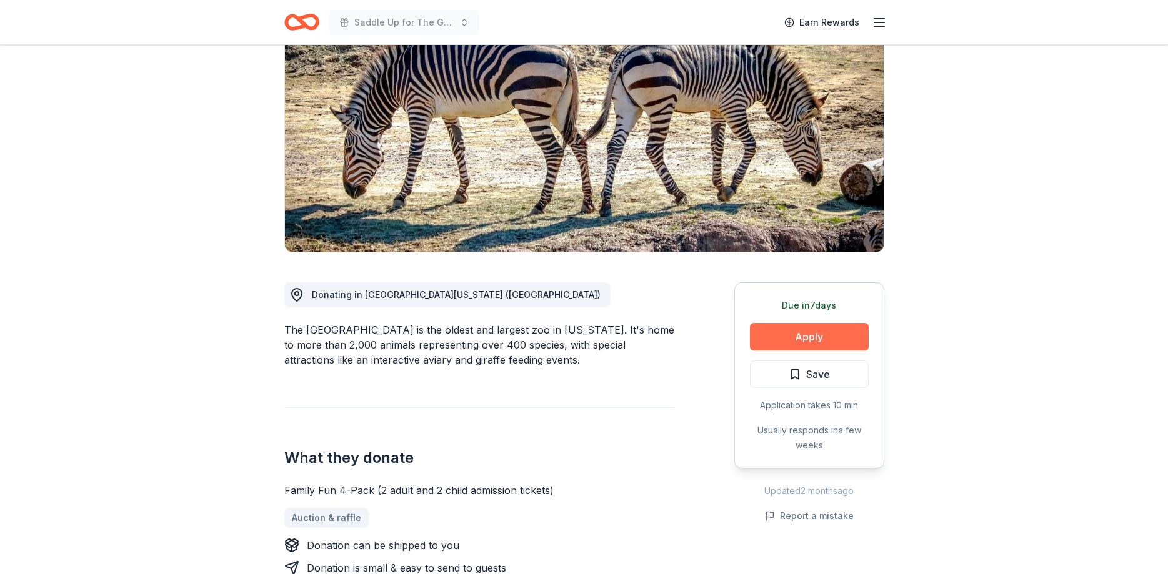
scroll to position [127, 0]
click at [813, 340] on button "Apply" at bounding box center [809, 336] width 119 height 27
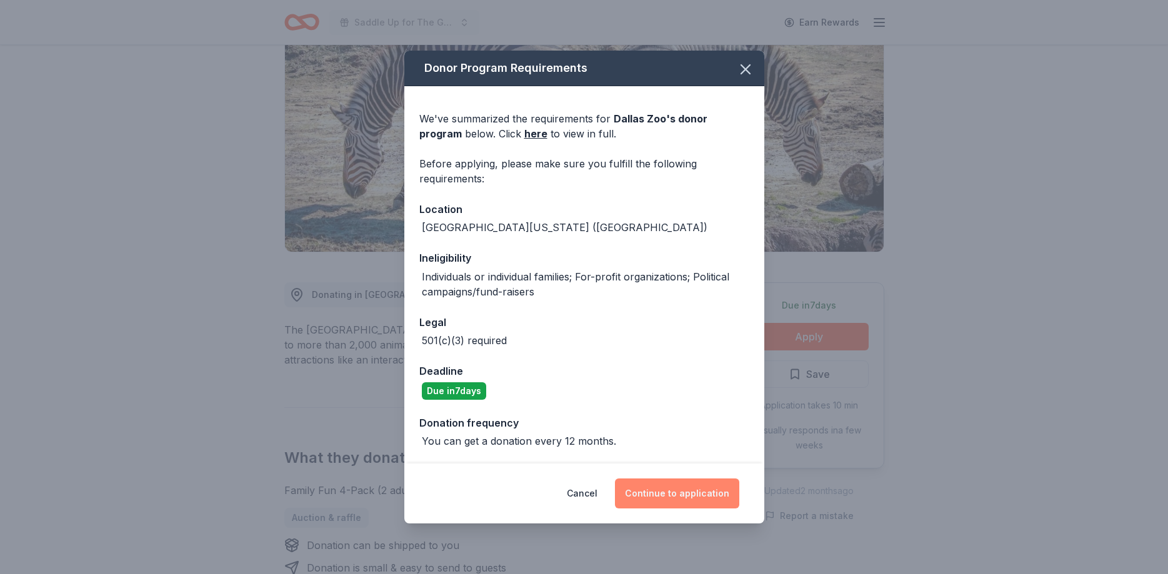
click at [678, 499] on button "Continue to application" at bounding box center [677, 494] width 124 height 30
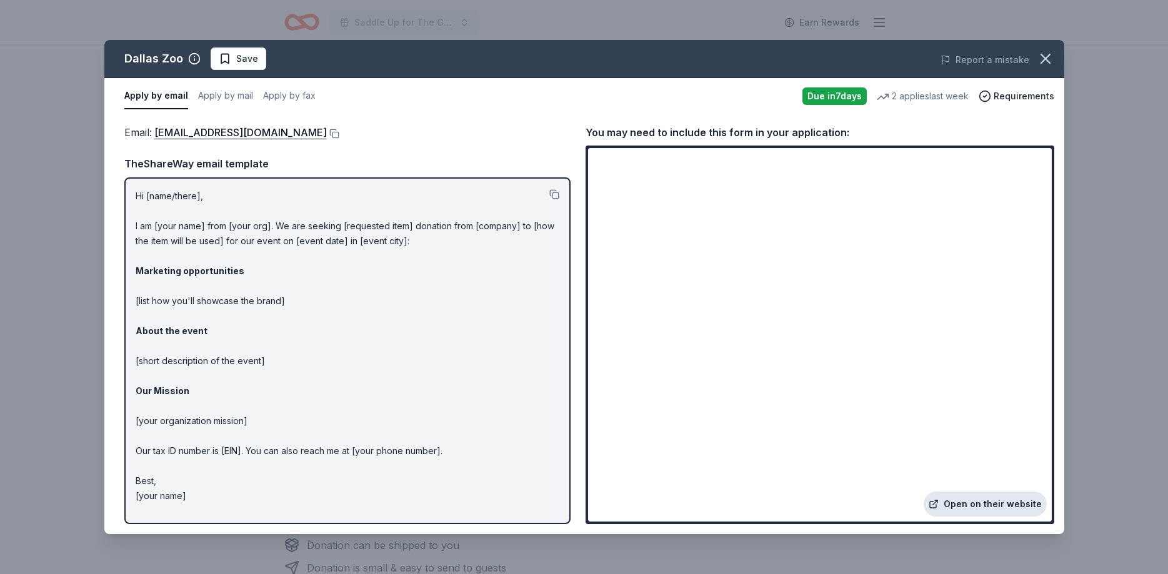
click at [970, 502] on link "Open on their website" at bounding box center [984, 504] width 123 height 25
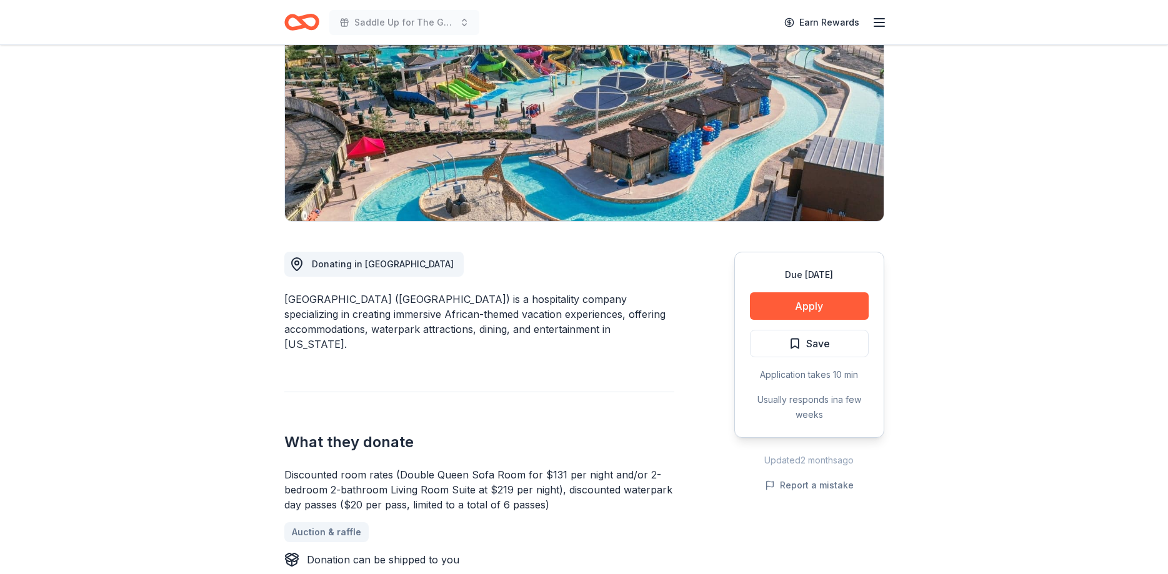
scroll to position [191, 0]
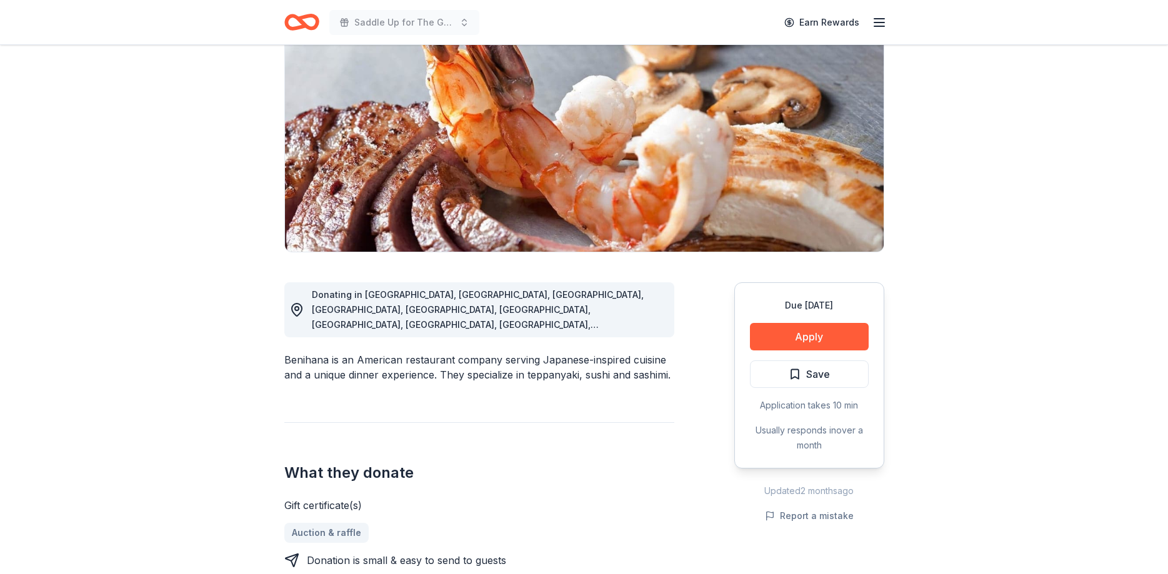
scroll to position [191, 0]
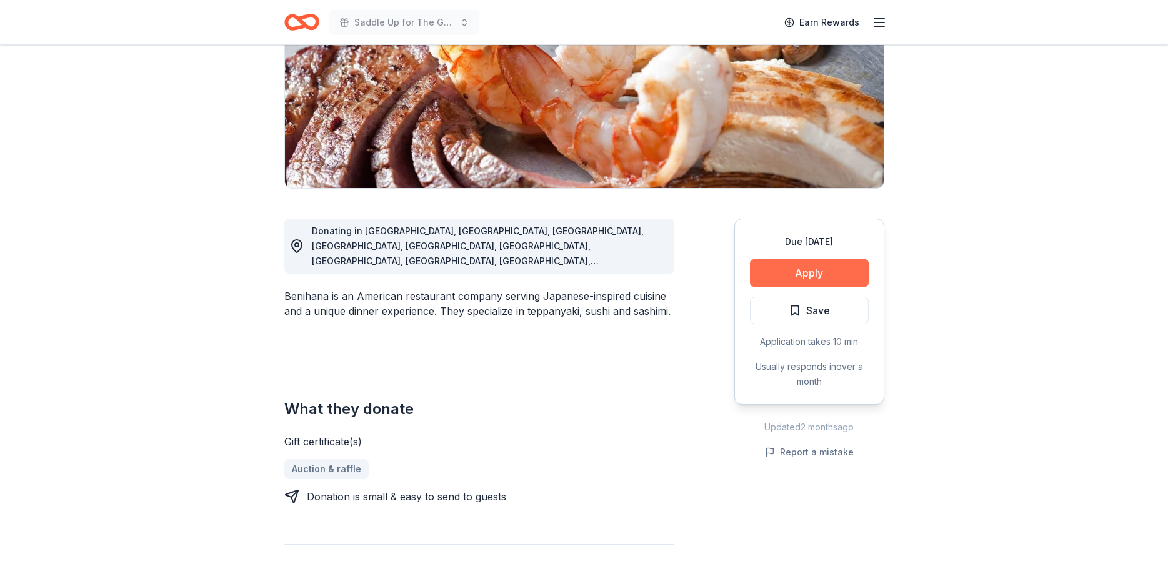
click at [799, 272] on button "Apply" at bounding box center [809, 272] width 119 height 27
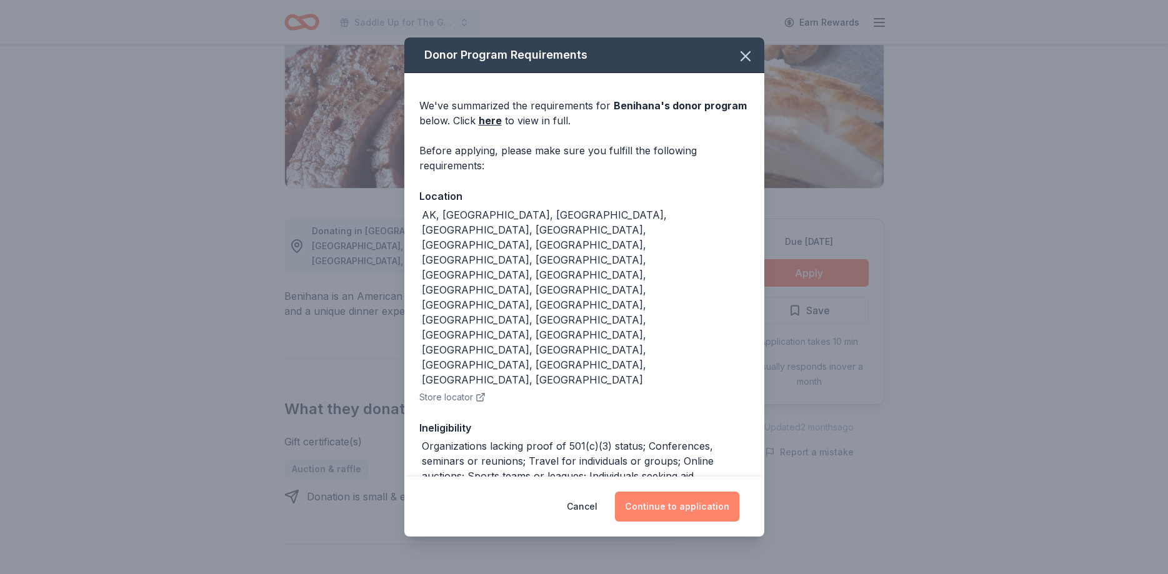
click at [640, 492] on button "Continue to application" at bounding box center [677, 507] width 124 height 30
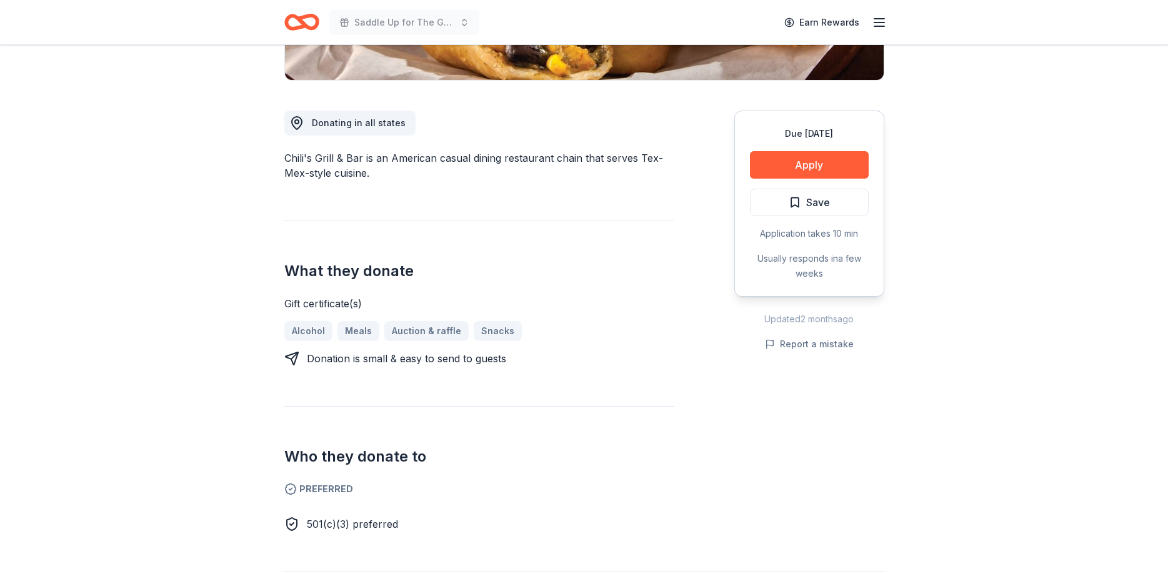
scroll to position [319, 0]
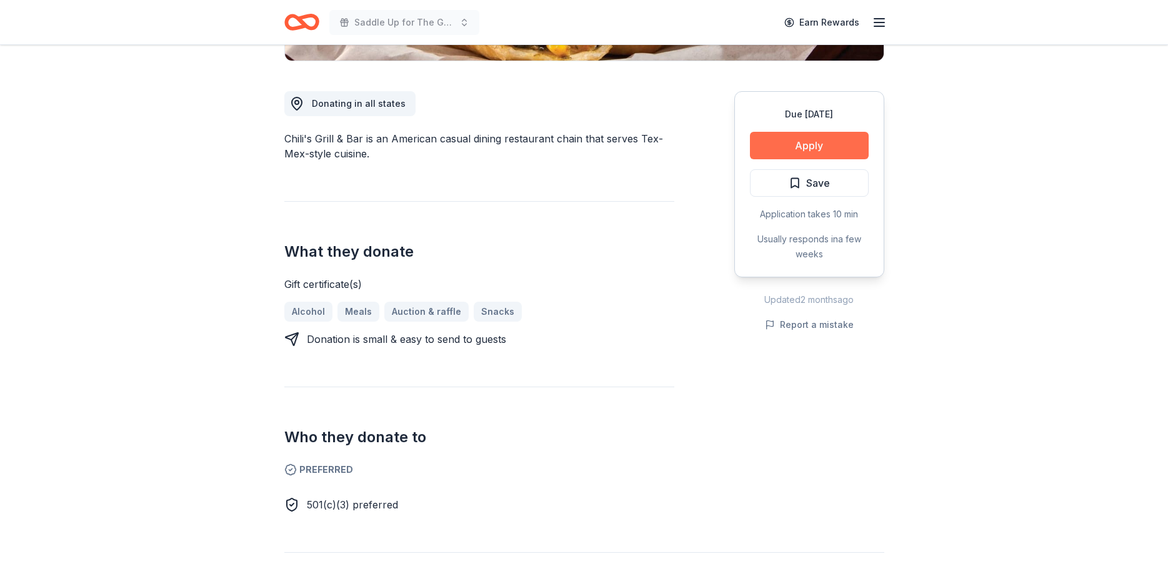
click at [796, 149] on button "Apply" at bounding box center [809, 145] width 119 height 27
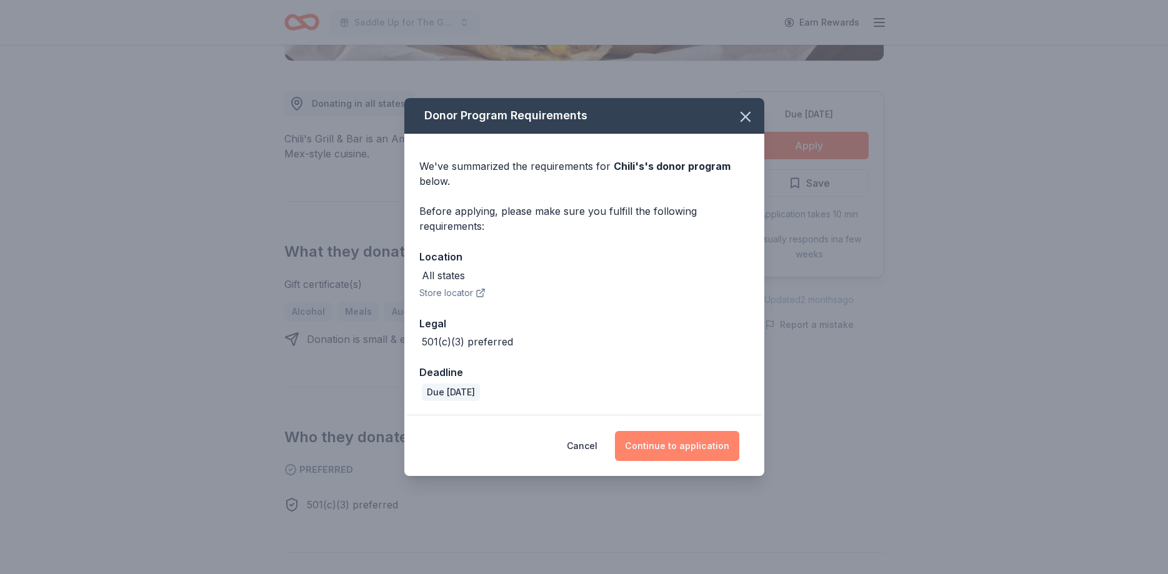
click at [673, 439] on button "Continue to application" at bounding box center [677, 446] width 124 height 30
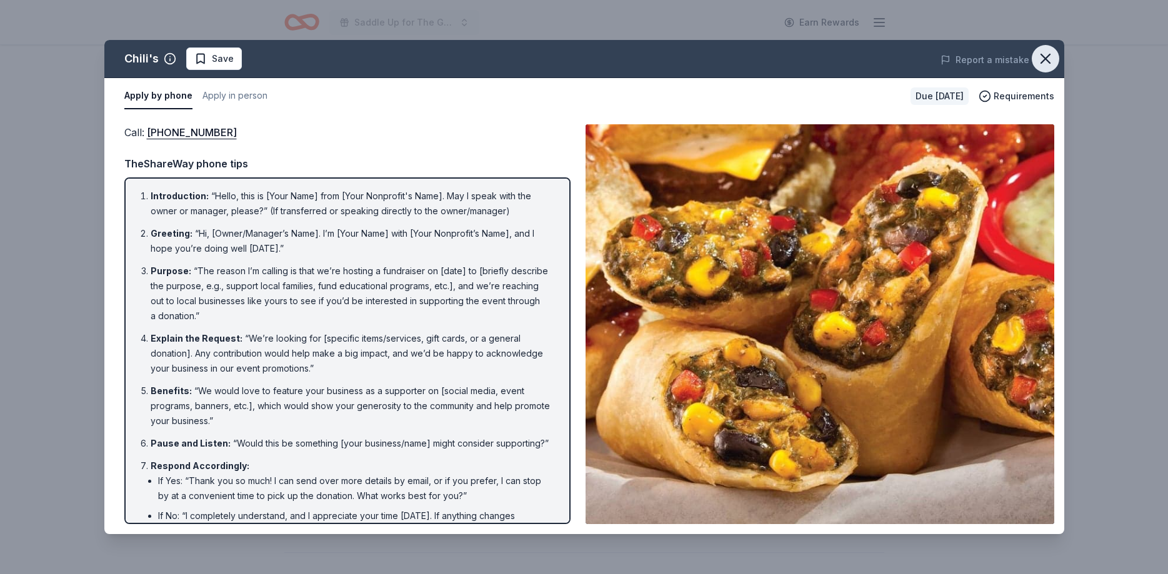
click at [1048, 49] on button "button" at bounding box center [1044, 58] width 27 height 27
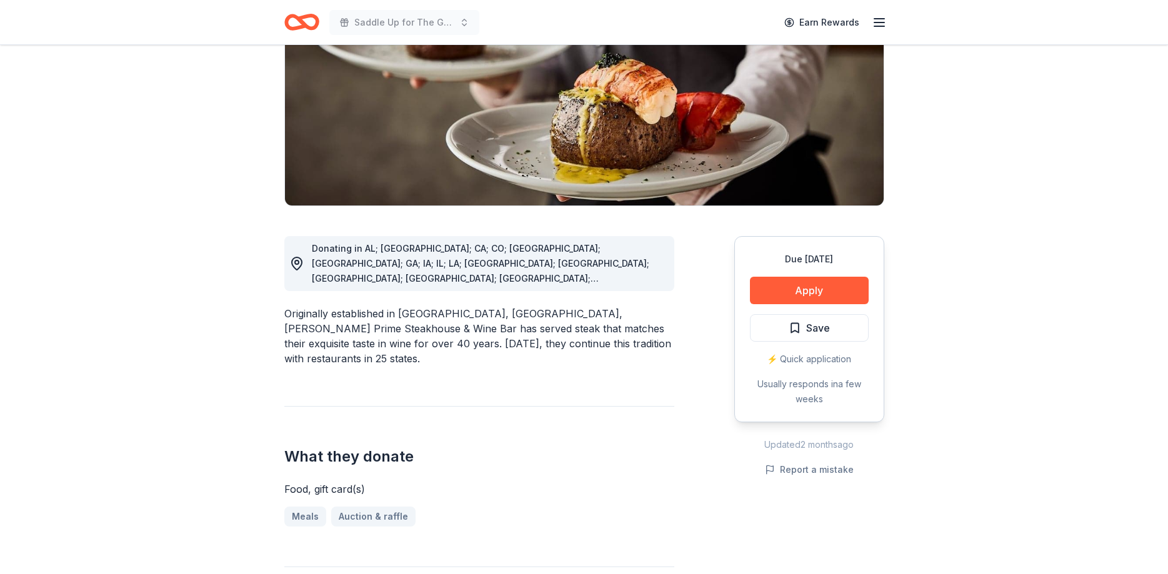
scroll to position [191, 0]
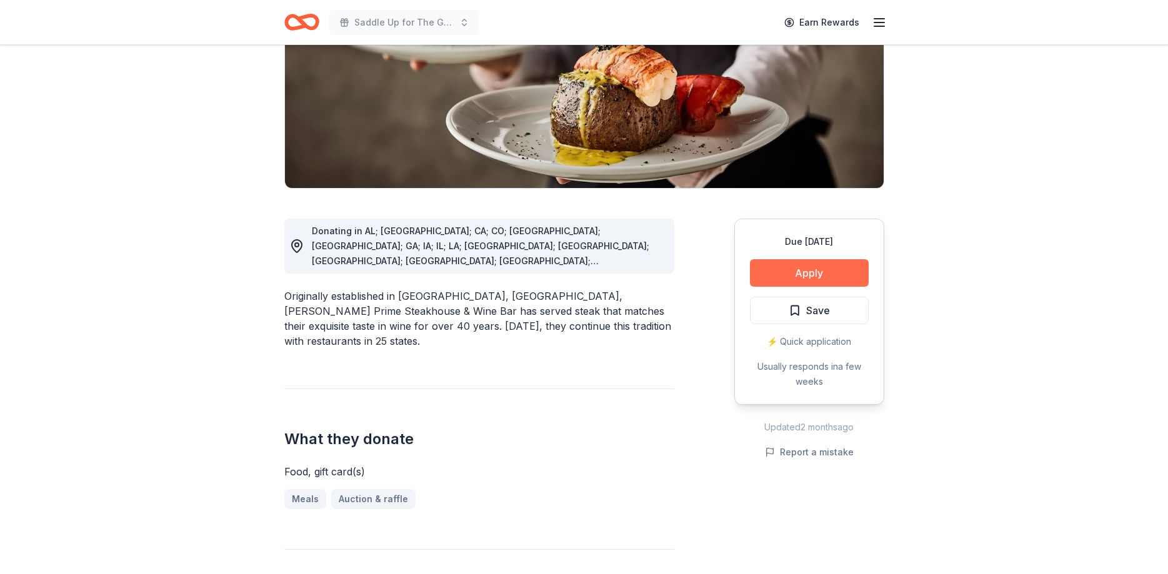
click at [824, 262] on button "Apply" at bounding box center [809, 272] width 119 height 27
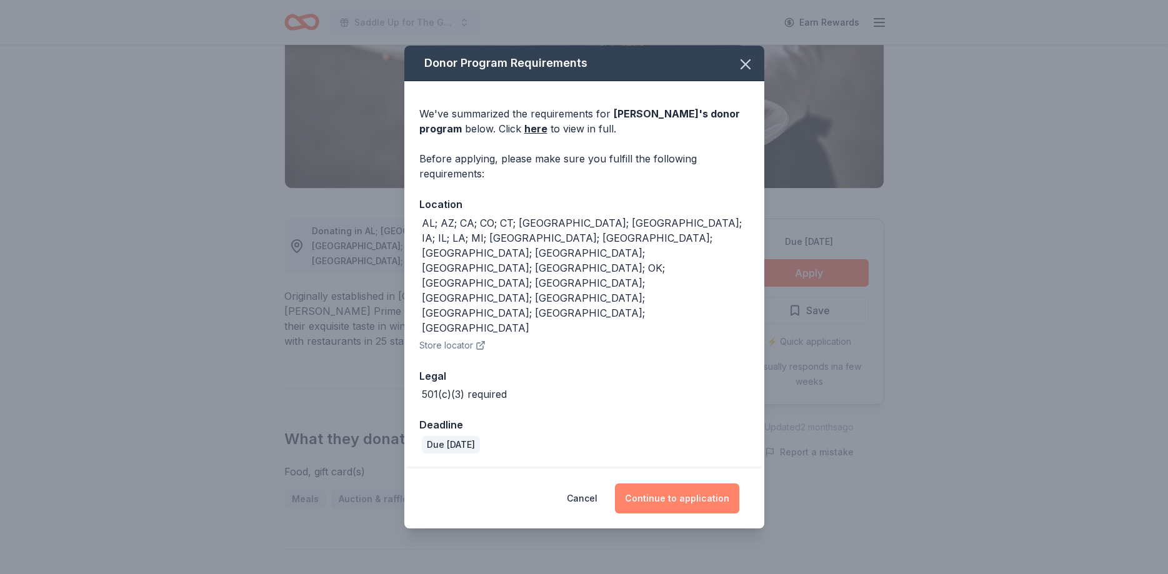
click at [678, 484] on button "Continue to application" at bounding box center [677, 499] width 124 height 30
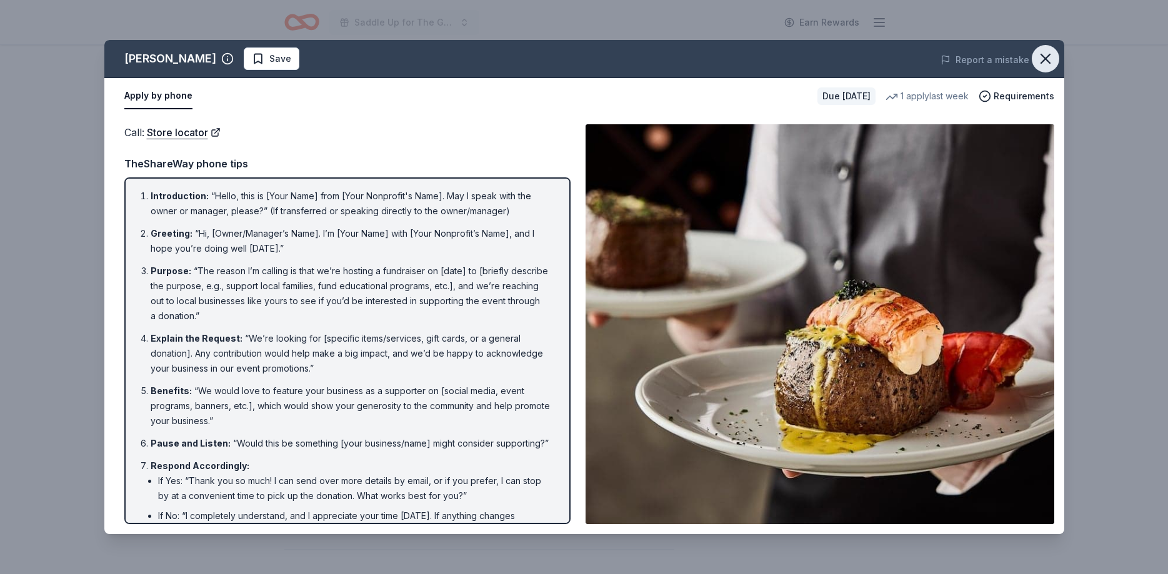
click at [1053, 55] on icon "button" at bounding box center [1044, 58] width 17 height 17
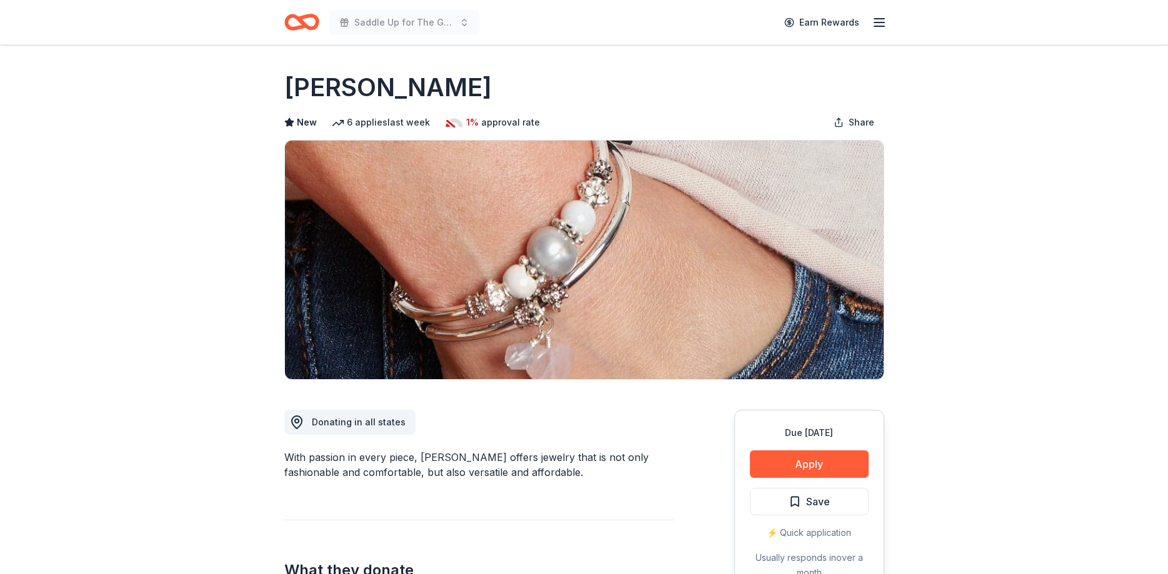
scroll to position [191, 0]
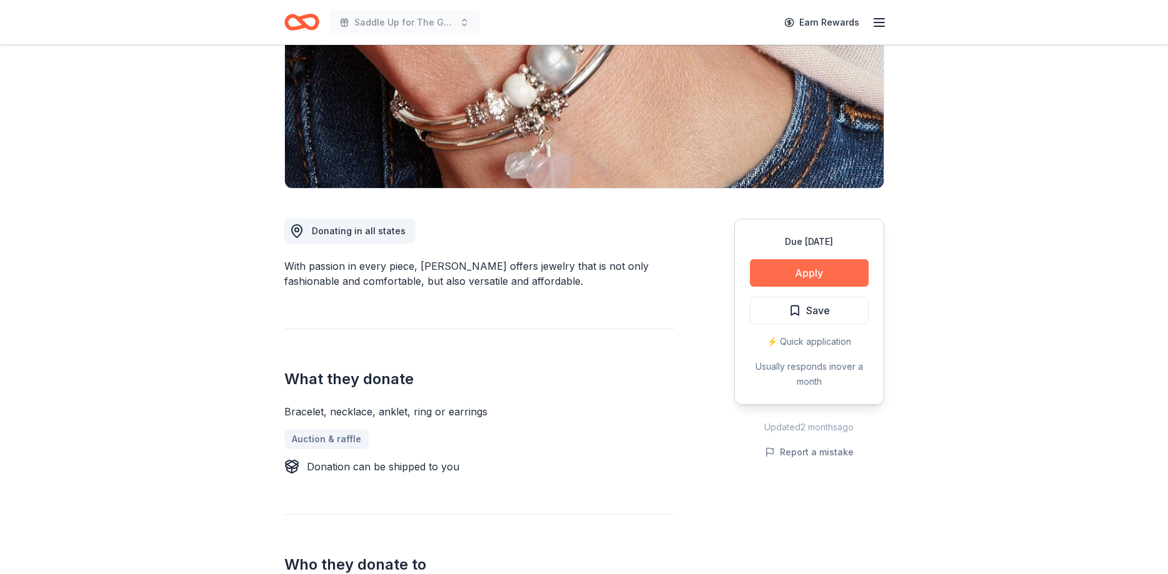
click at [798, 272] on button "Apply" at bounding box center [809, 272] width 119 height 27
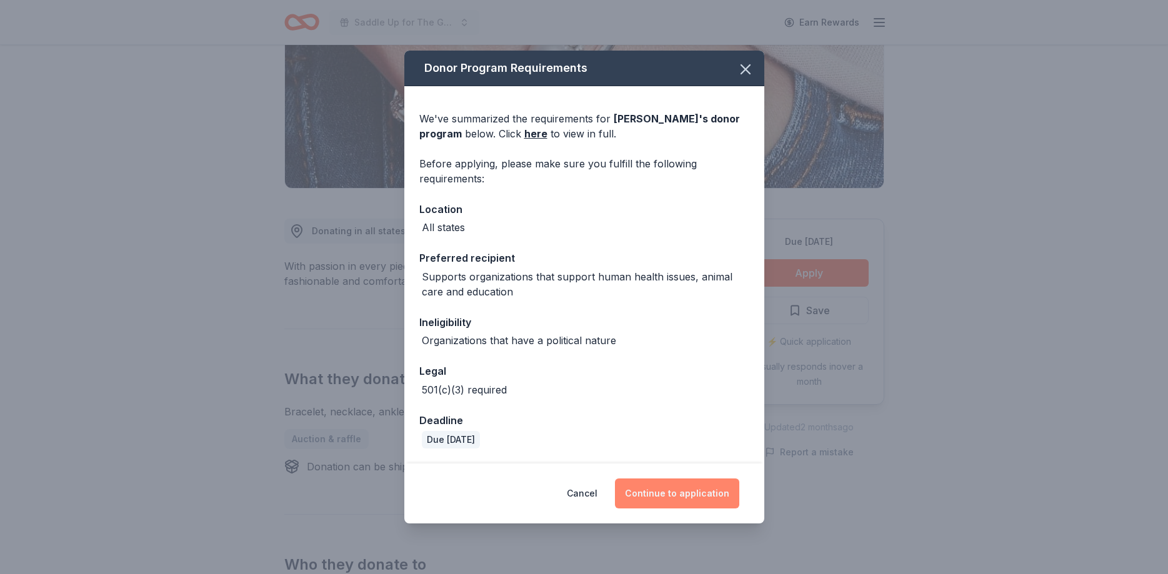
click at [662, 492] on button "Continue to application" at bounding box center [677, 494] width 124 height 30
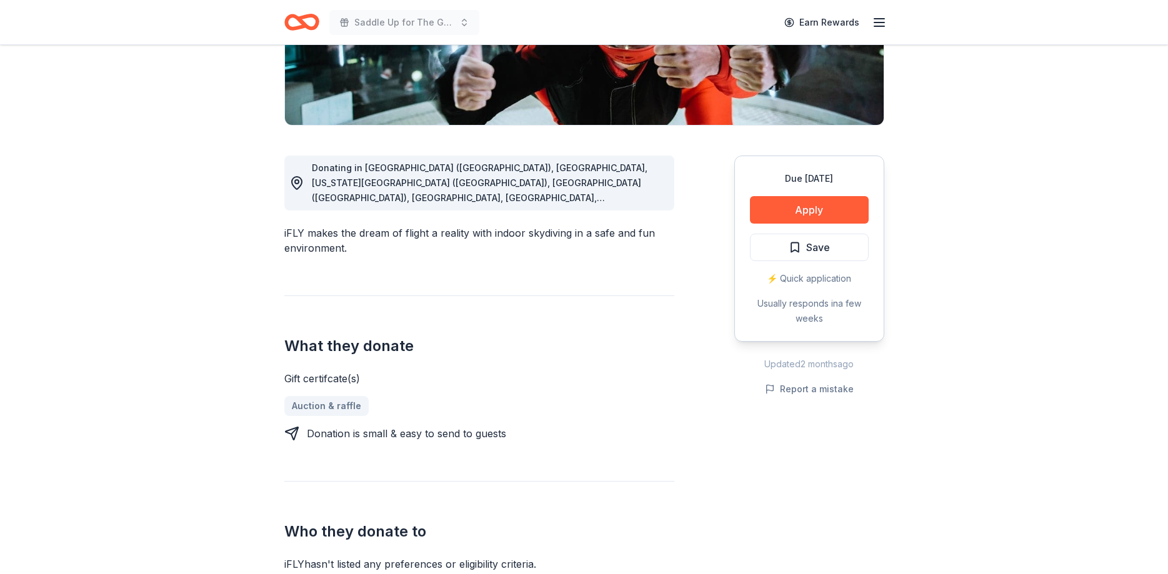
scroll to position [255, 0]
click at [788, 212] on button "Apply" at bounding box center [809, 209] width 119 height 27
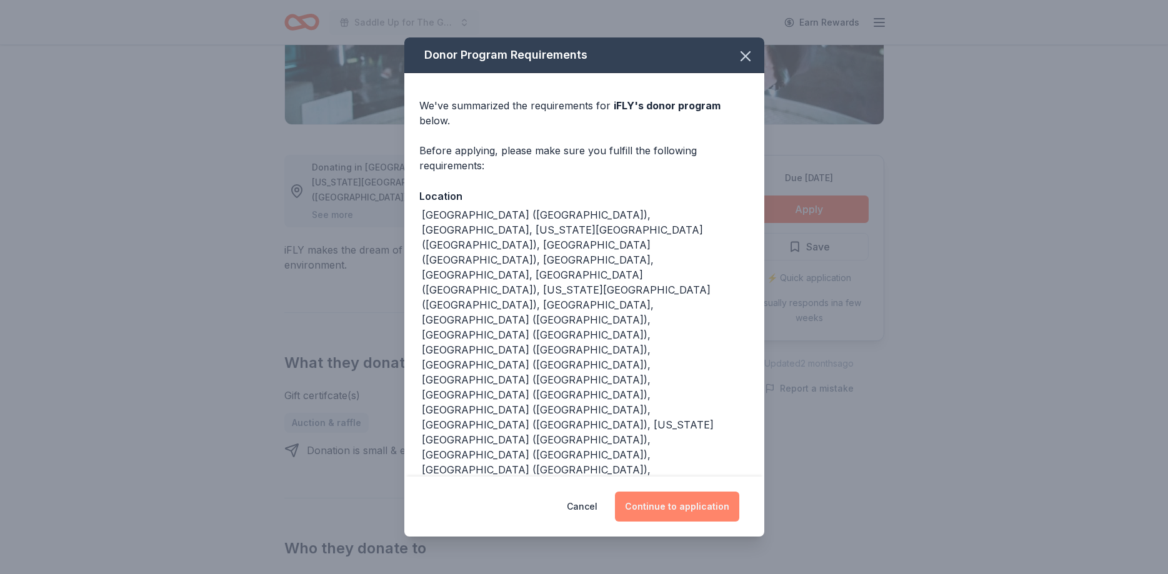
click at [644, 492] on button "Continue to application" at bounding box center [677, 507] width 124 height 30
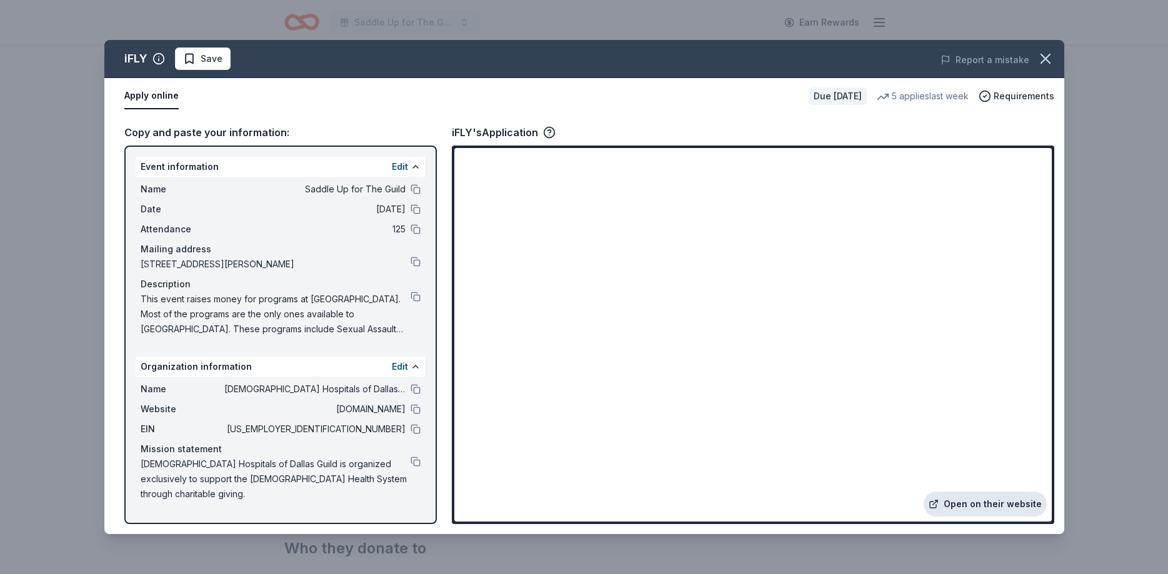
click at [968, 503] on link "Open on their website" at bounding box center [984, 504] width 123 height 25
